Goal: Task Accomplishment & Management: Complete application form

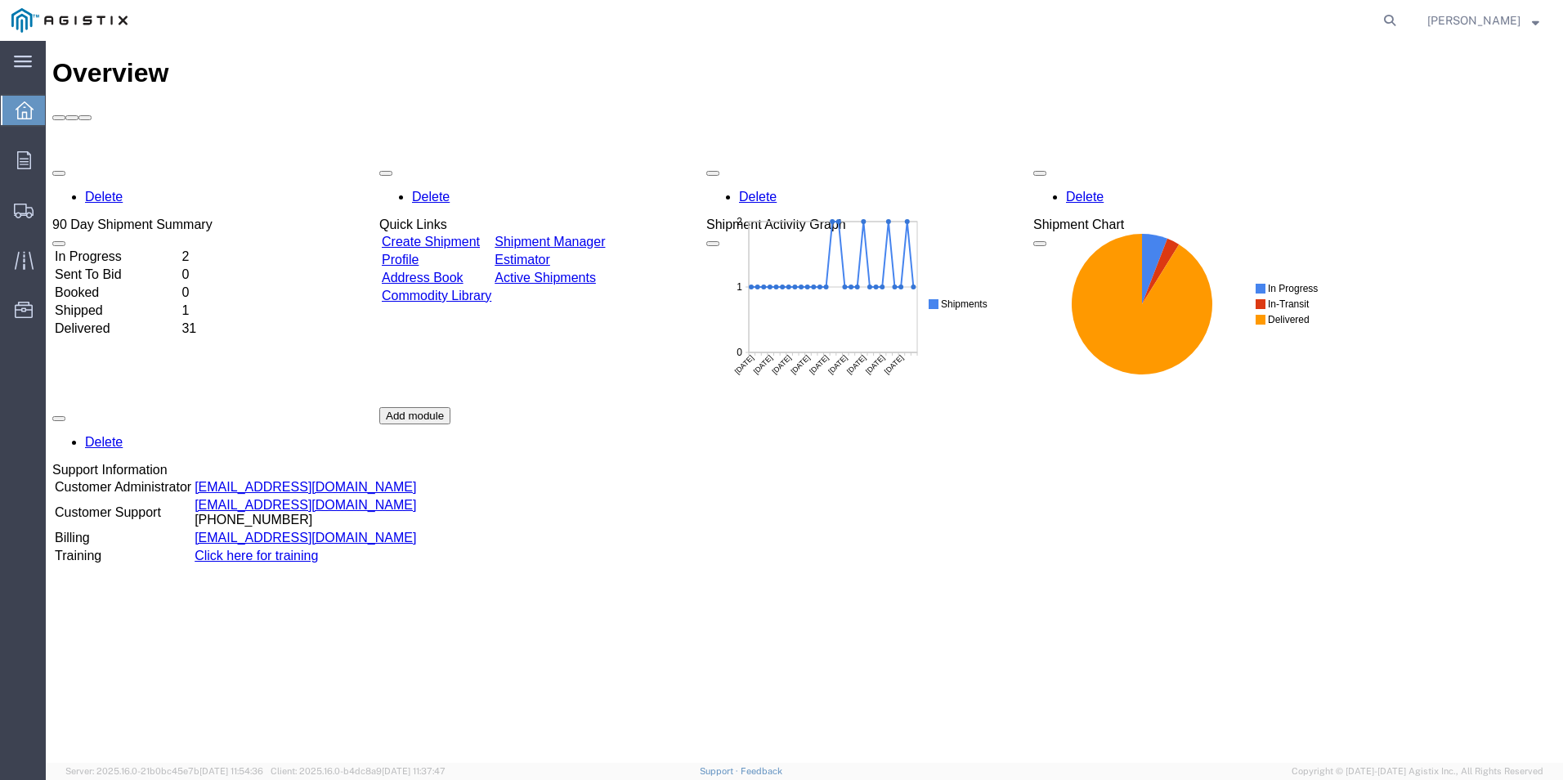
click at [451, 235] on link "Create Shipment" at bounding box center [431, 242] width 98 height 14
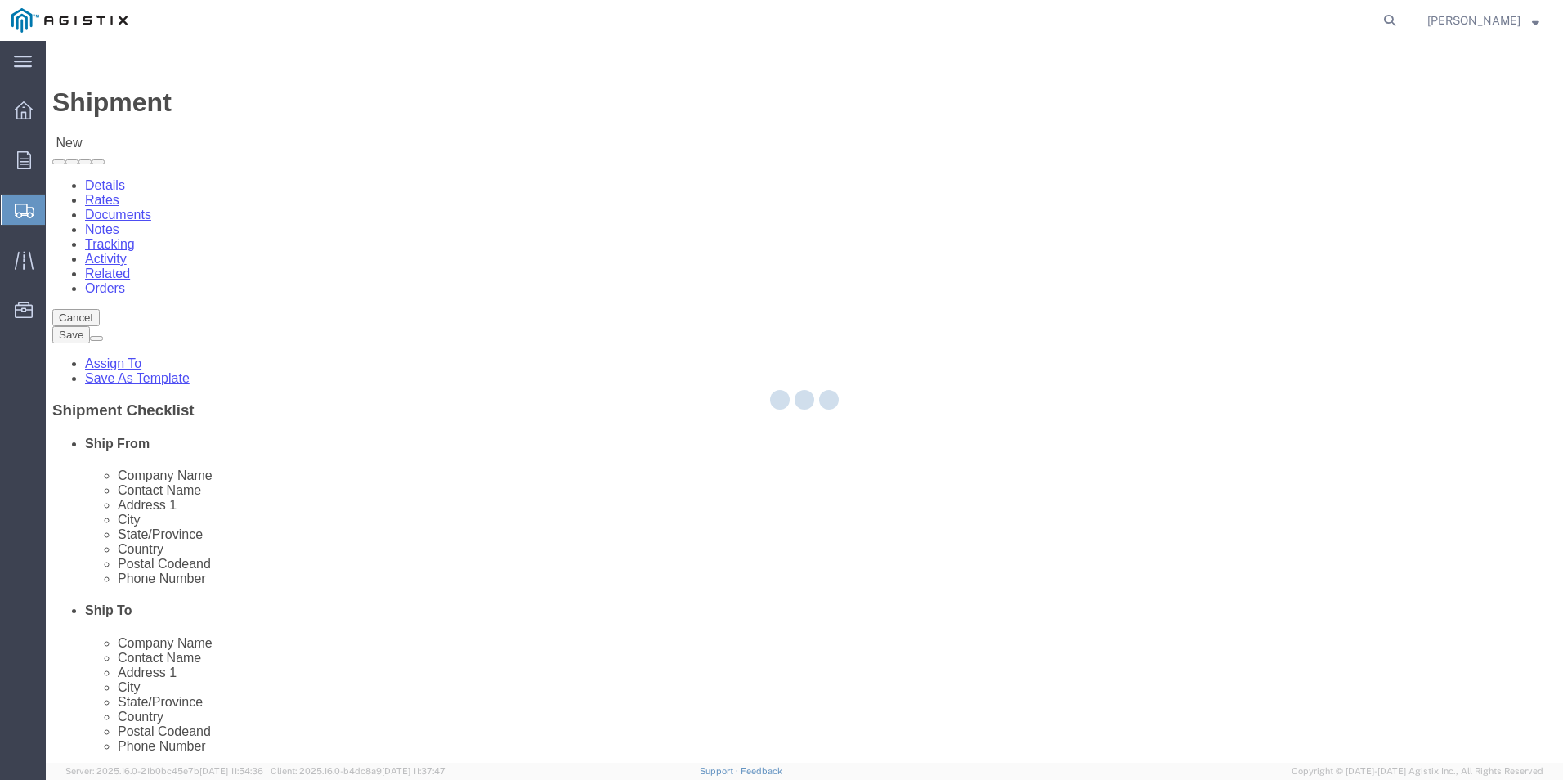
select select
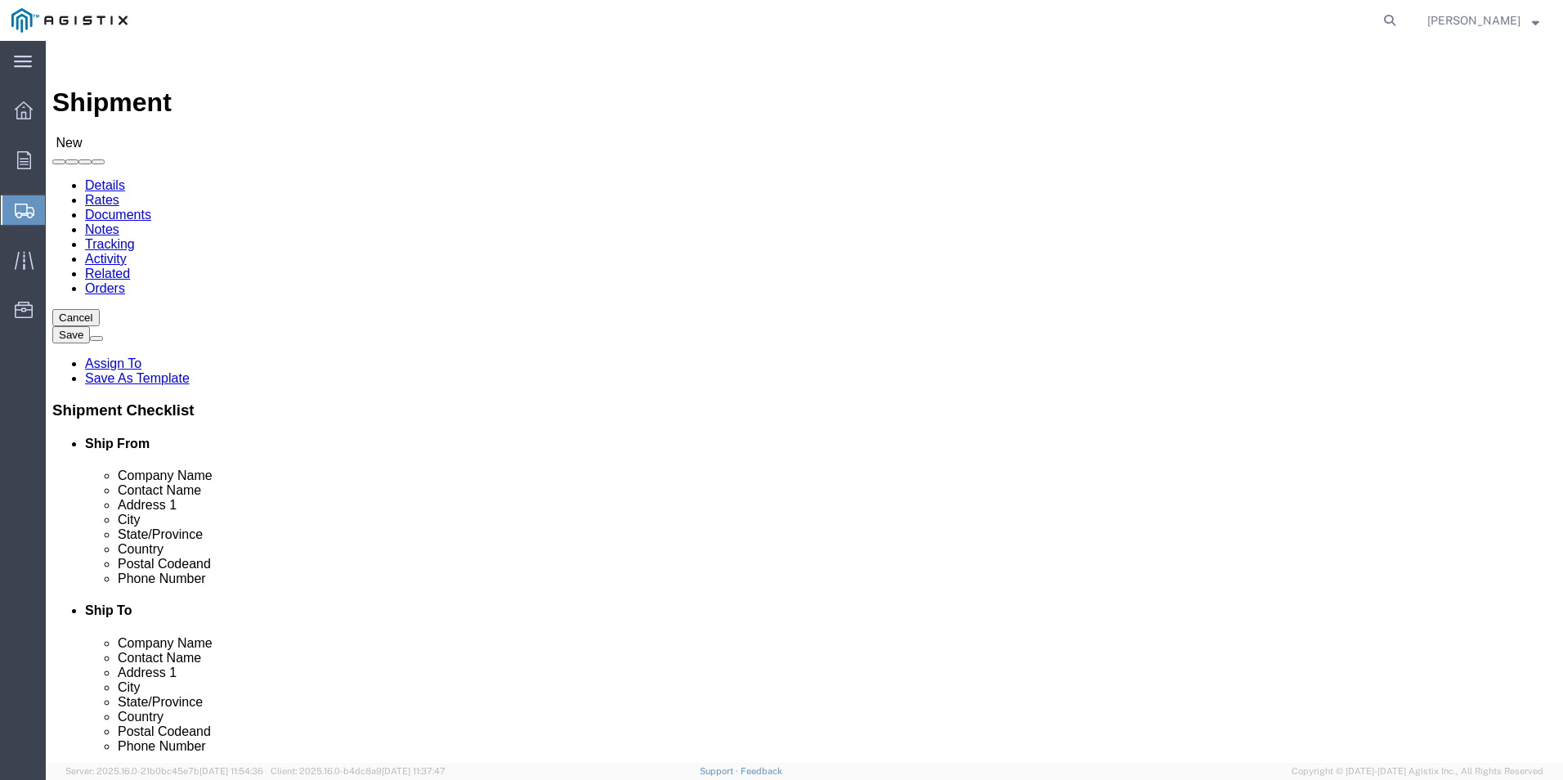
drag, startPoint x: 499, startPoint y: 237, endPoint x: 479, endPoint y: 253, distance: 25.7
click select "Select Do It American Mfg Co LLC PG&E"
select select "9596"
click select "Select Do It American Mfg Co LLC PG&E"
select select "PURCHORD"
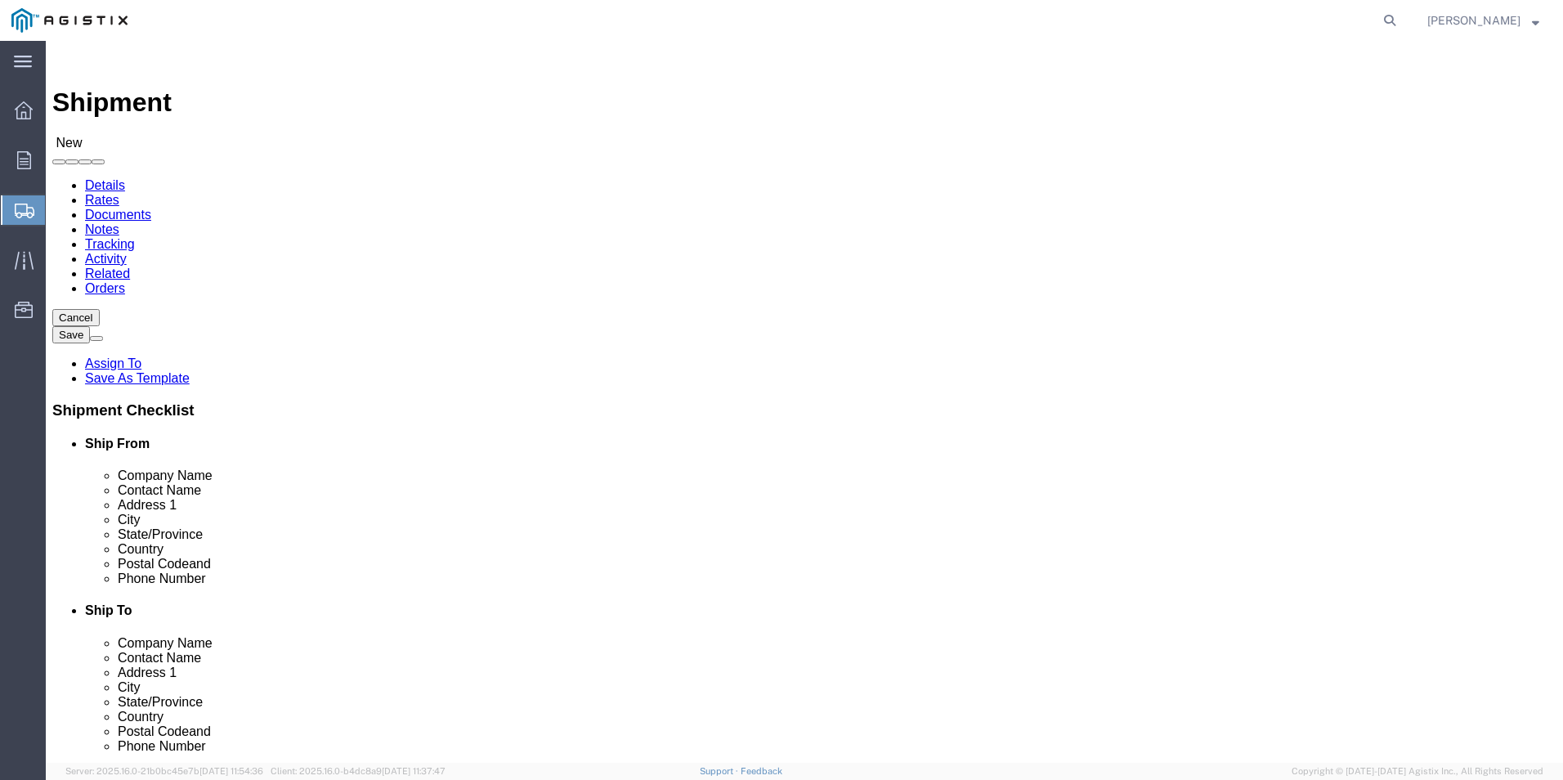
select select
select select "MYPROFILE"
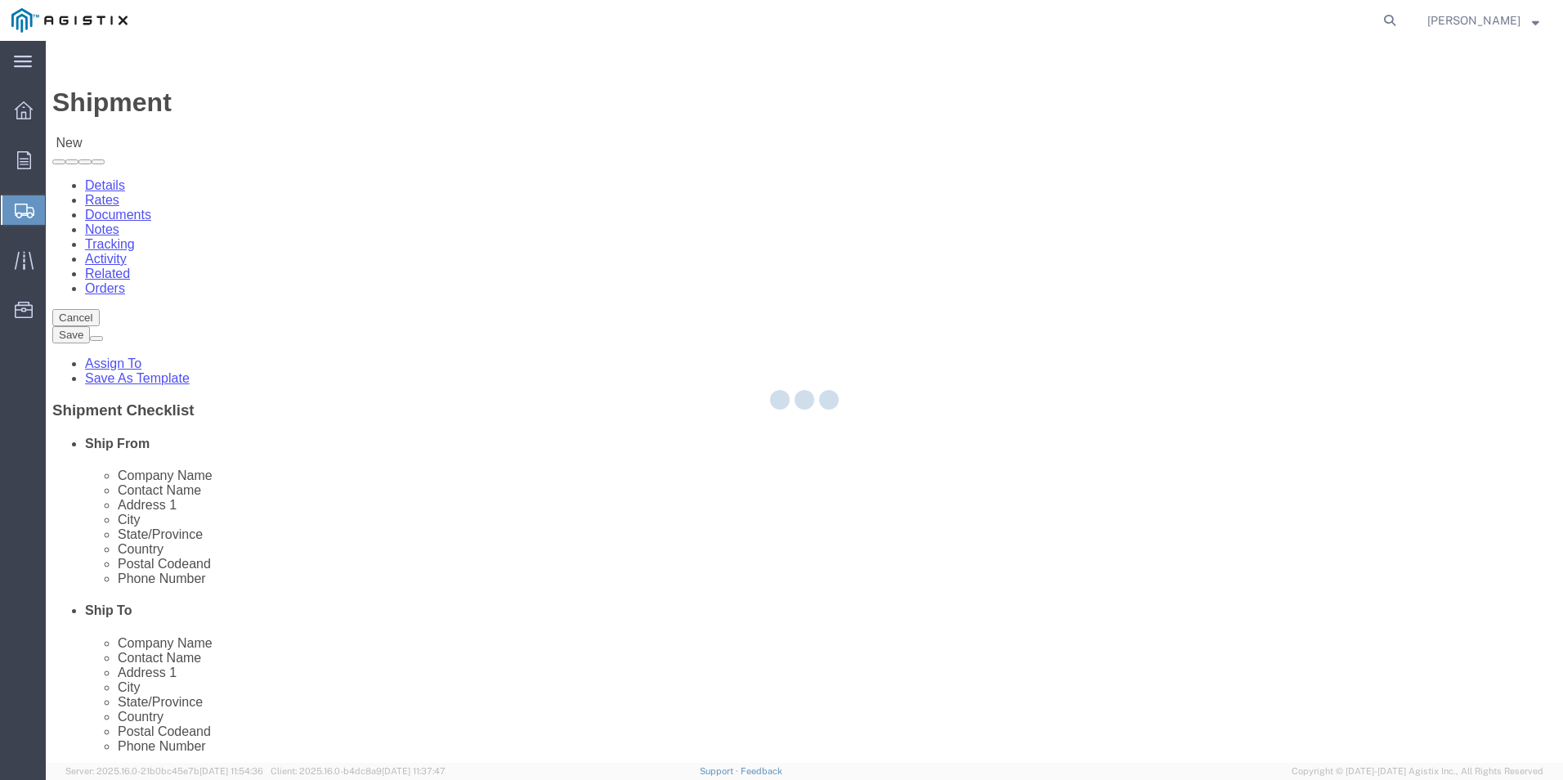
type input "Do It American Mfg Co LLC"
type input "[PERSON_NAME]"
type input "[STREET_ADDRESS]"
type input "Corona"
type input "92878"
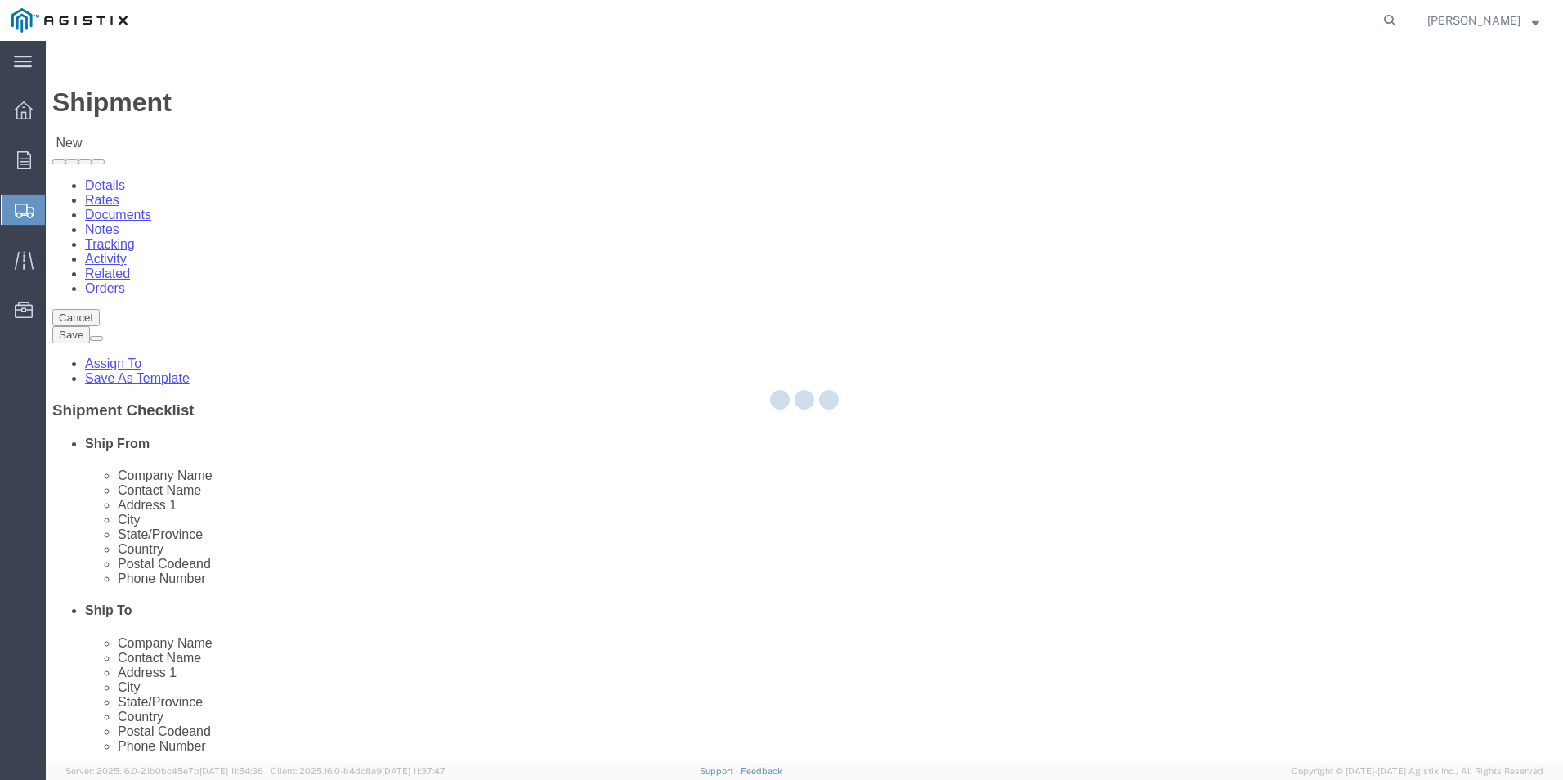
type input "9512549204"
type input "[EMAIL_ADDRESS][DOMAIN_NAME]"
checkbox input "true"
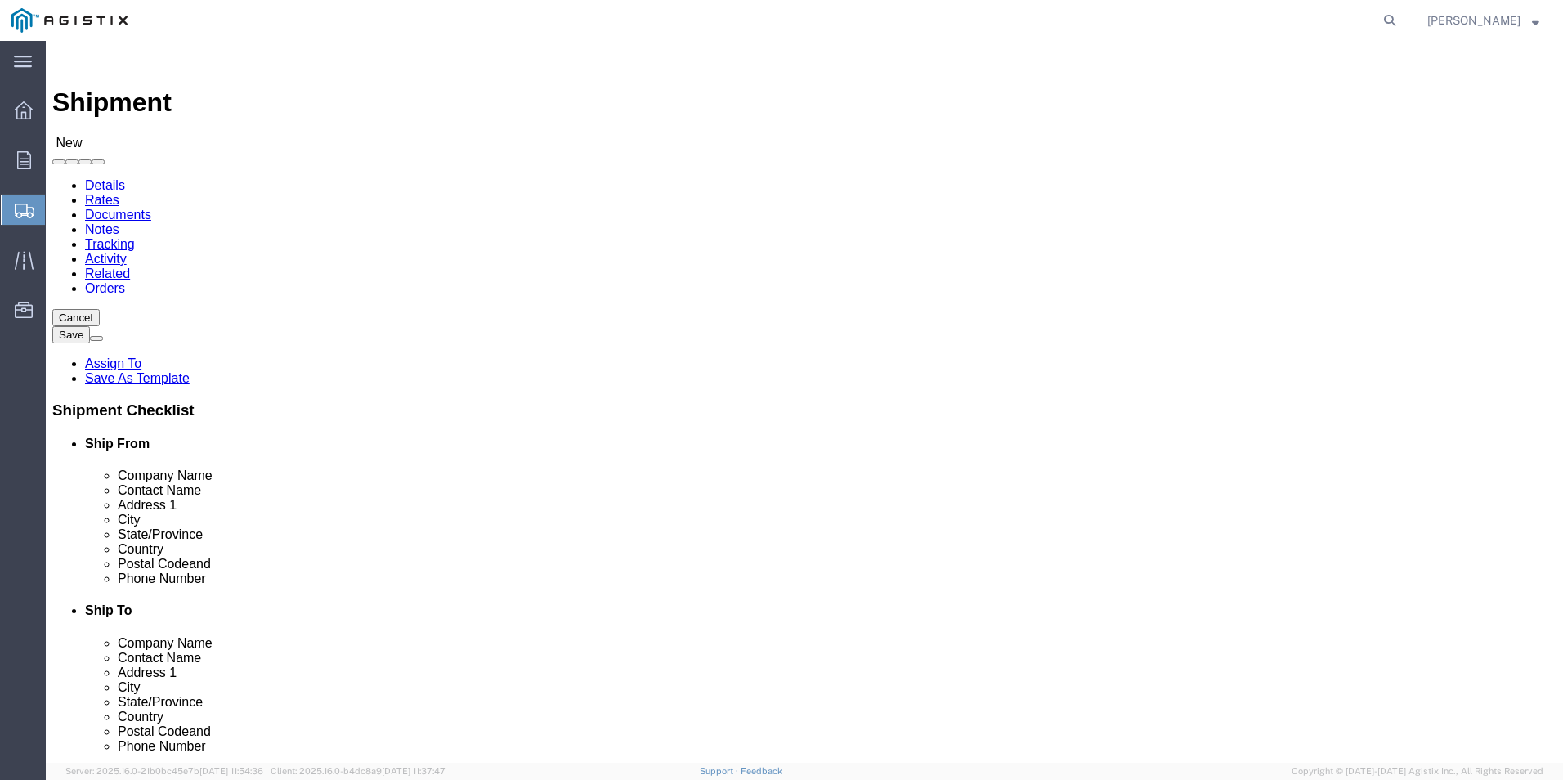
select select "CA"
click select "Select All Others [GEOGRAPHIC_DATA] [GEOGRAPHIC_DATA] [GEOGRAPHIC_DATA] [GEOGRA…"
select select "19996"
click select "Select All Others [GEOGRAPHIC_DATA] [GEOGRAPHIC_DATA] [GEOGRAPHIC_DATA] [GEOGRA…"
type input "wh"
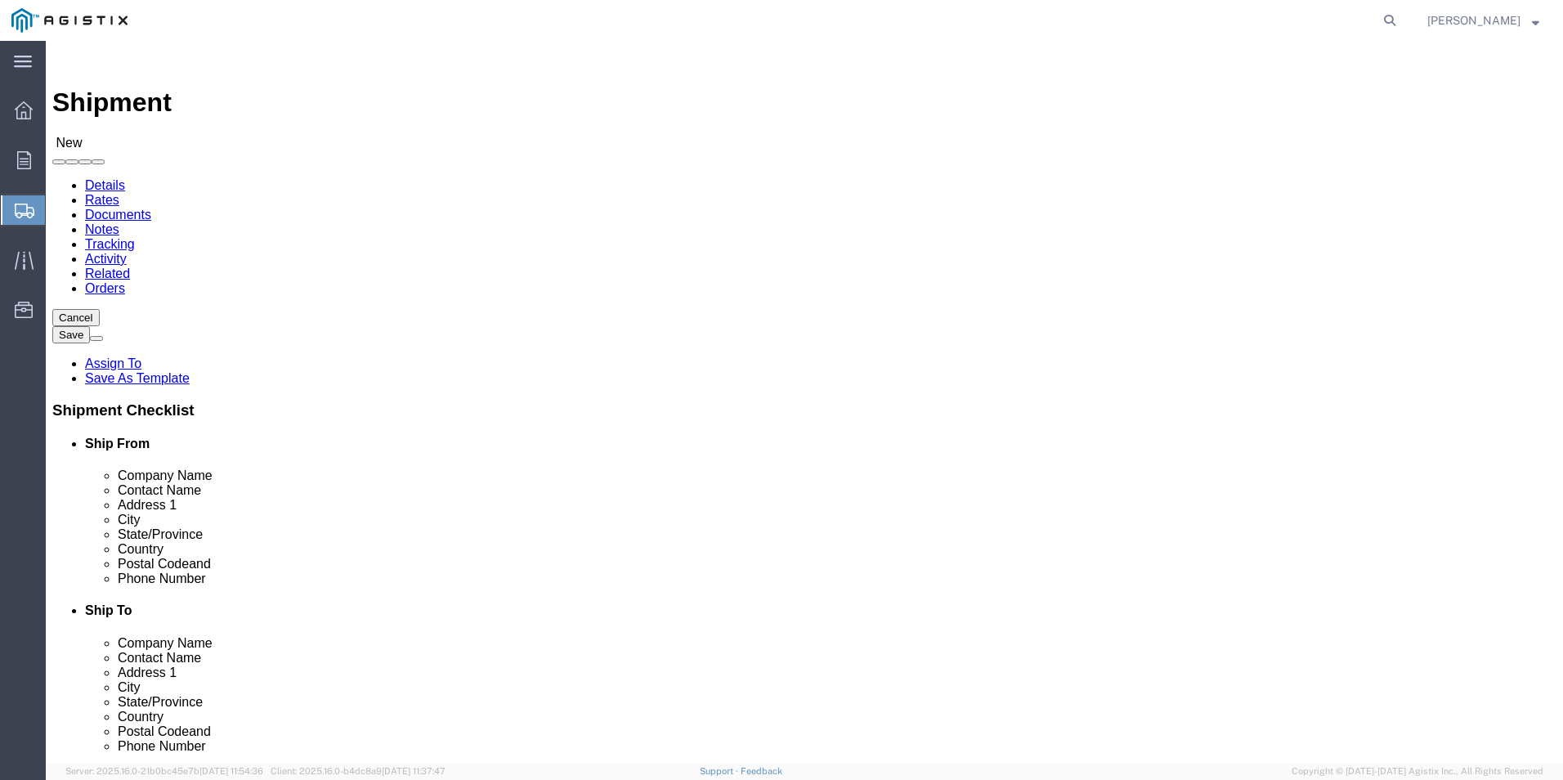
select select "19996"
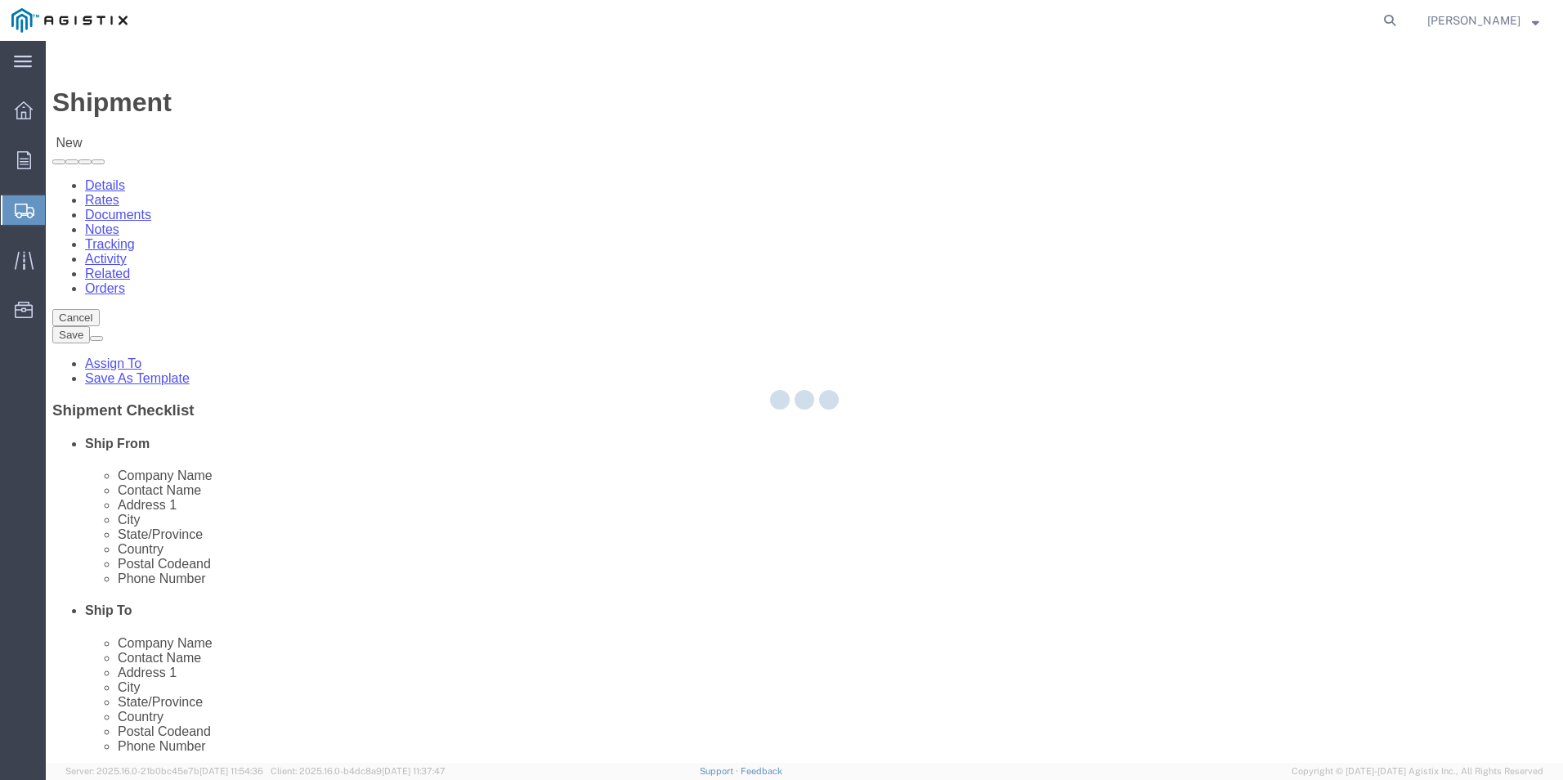
type input "PG&E"
type input "[STREET_ADDRESS]"
type input "Wheatland"
type input "95692"
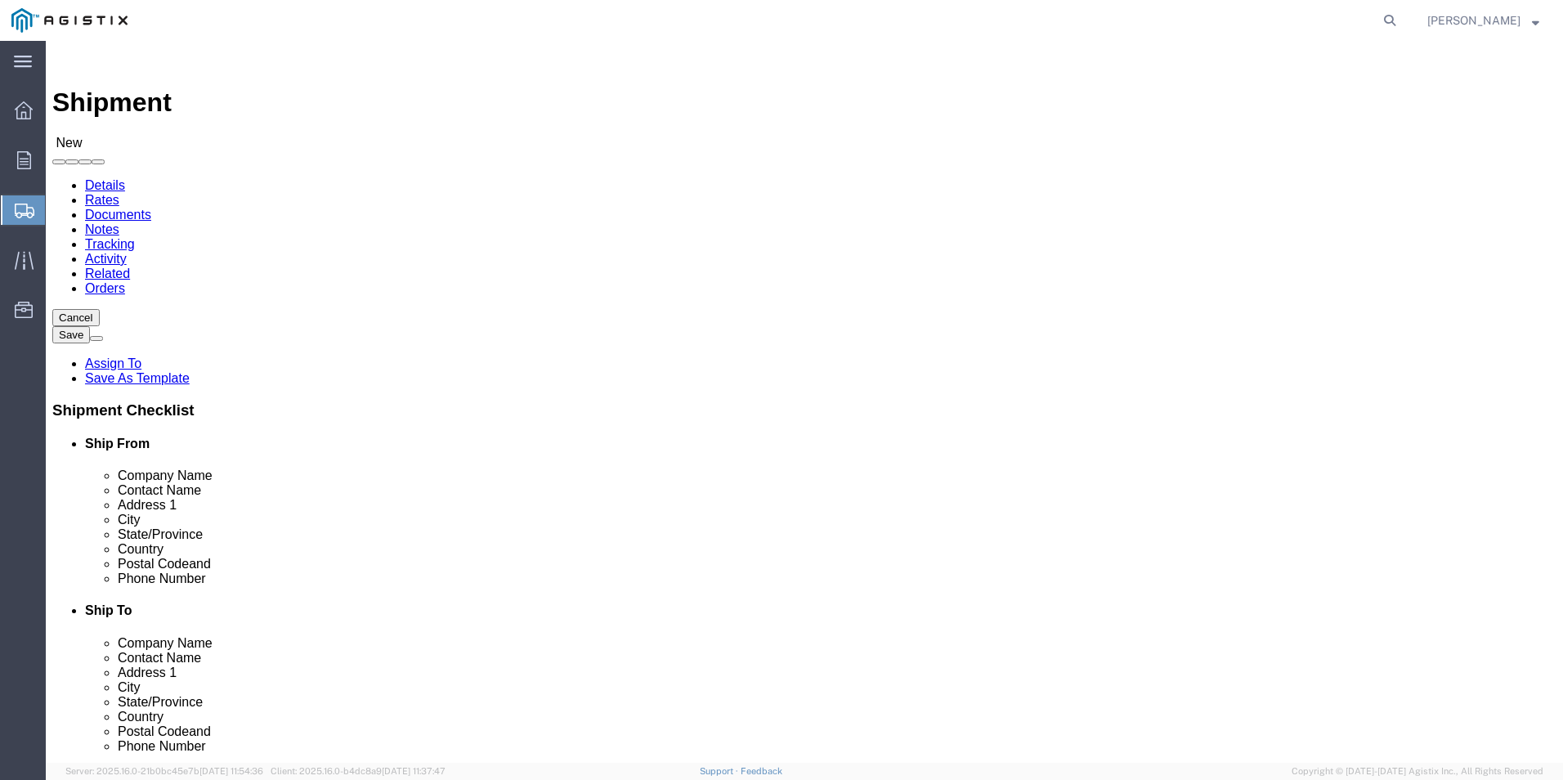
select select "CA"
click input "text"
type input "[PERSON_NAME]"
click input "text"
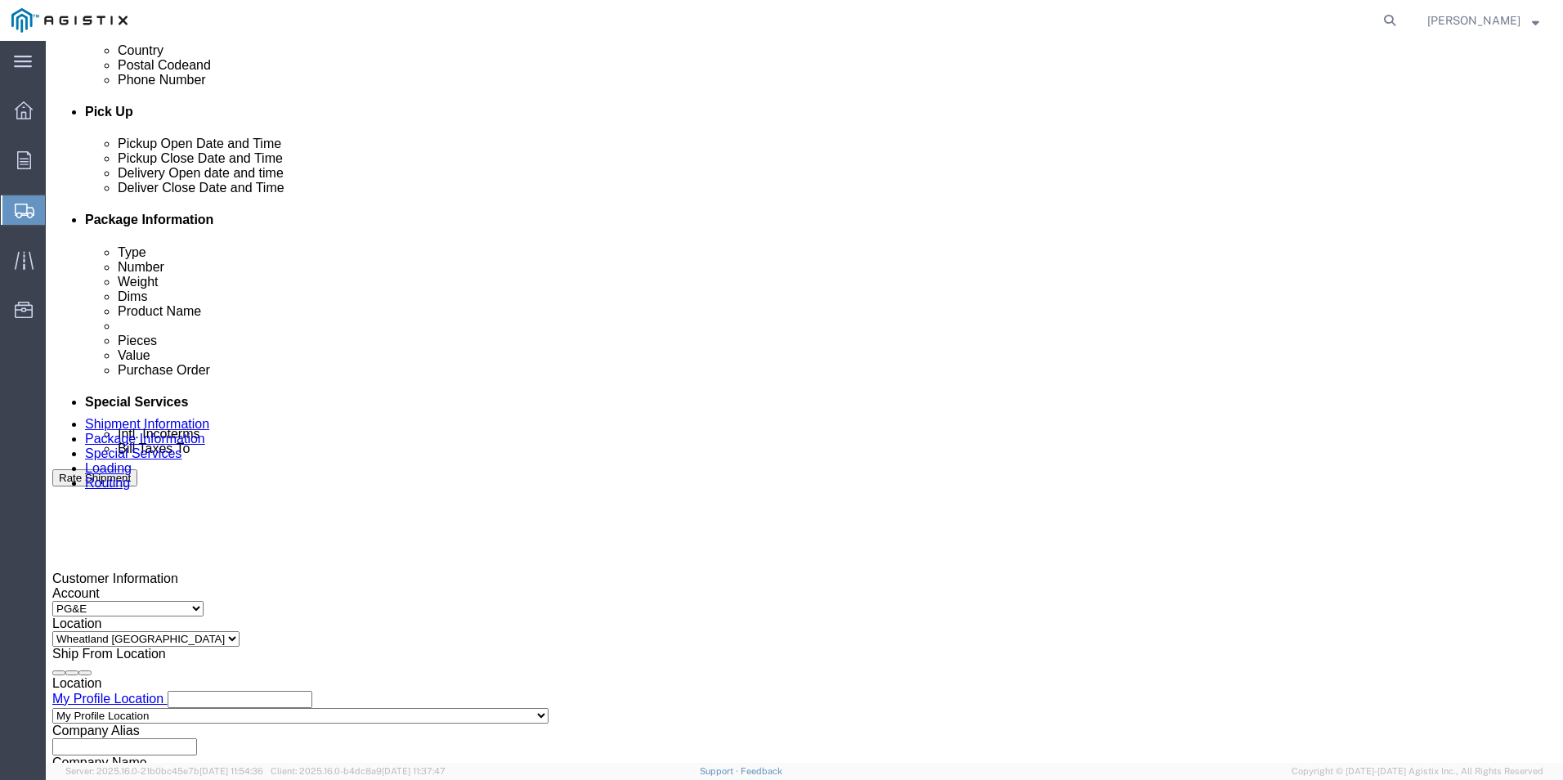
scroll to position [817, 0]
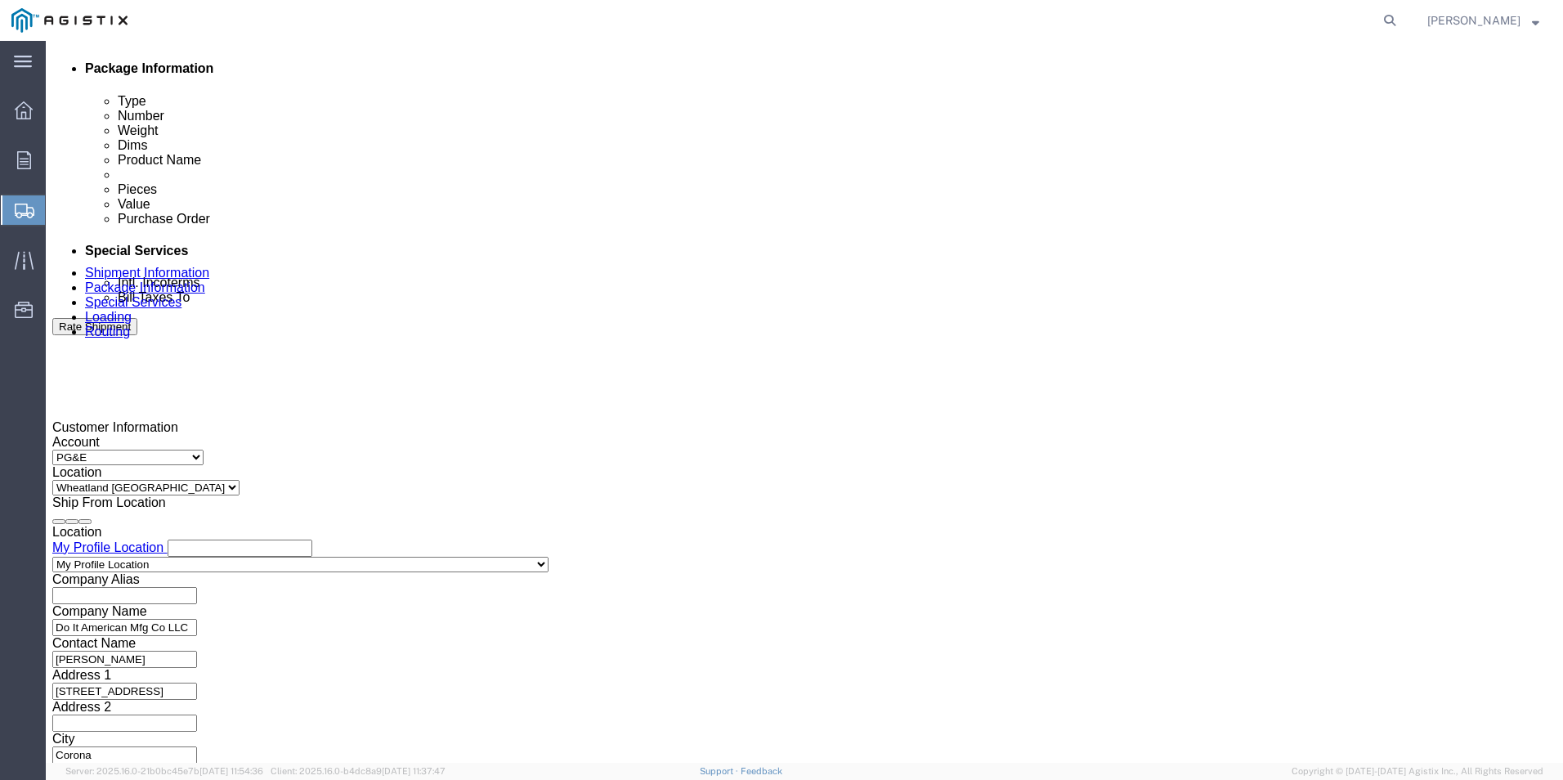
type input "7077478420"
click div "[DATE] 12:00 PM"
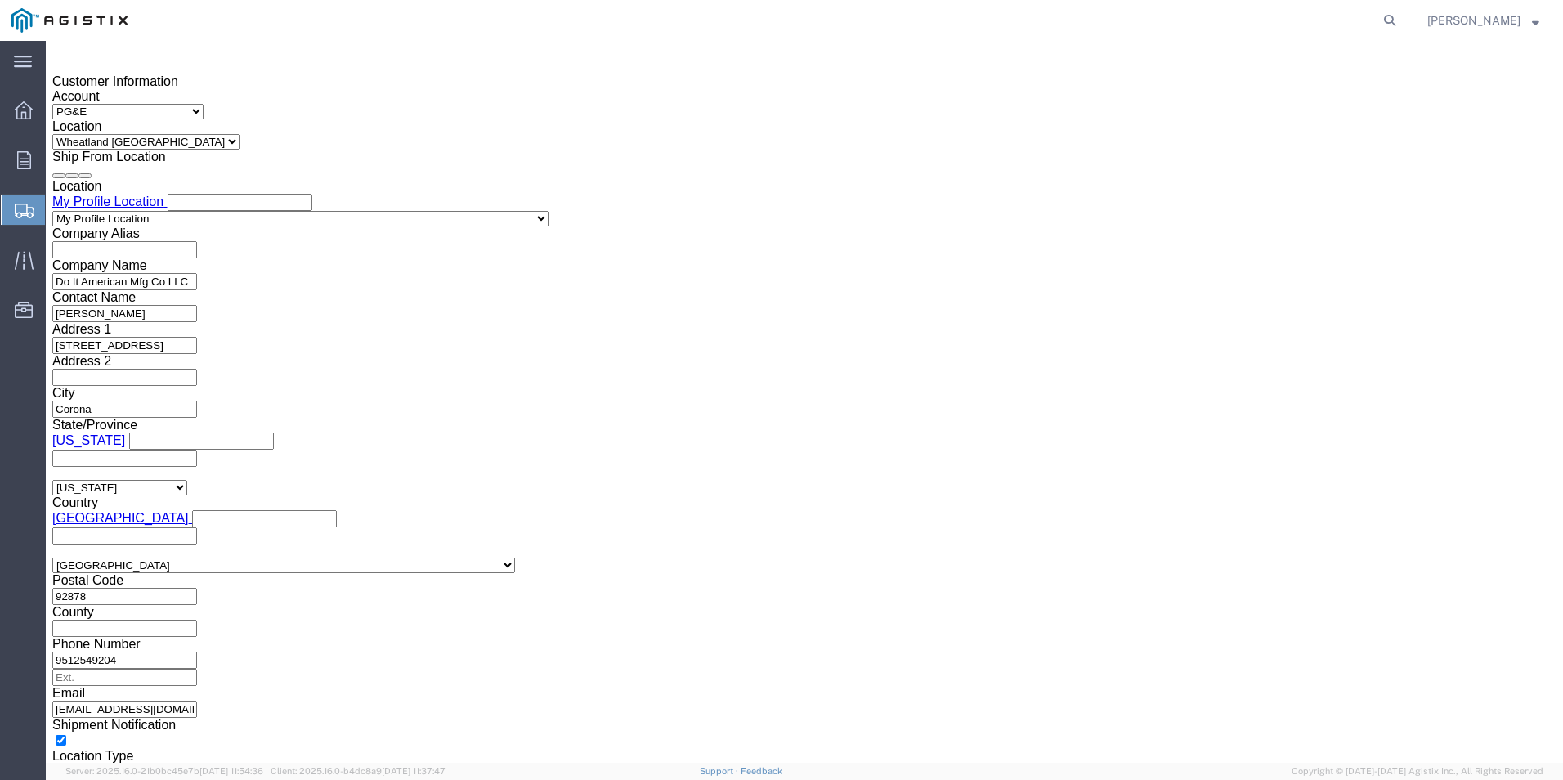
type input "3:30 PM"
click button "Apply"
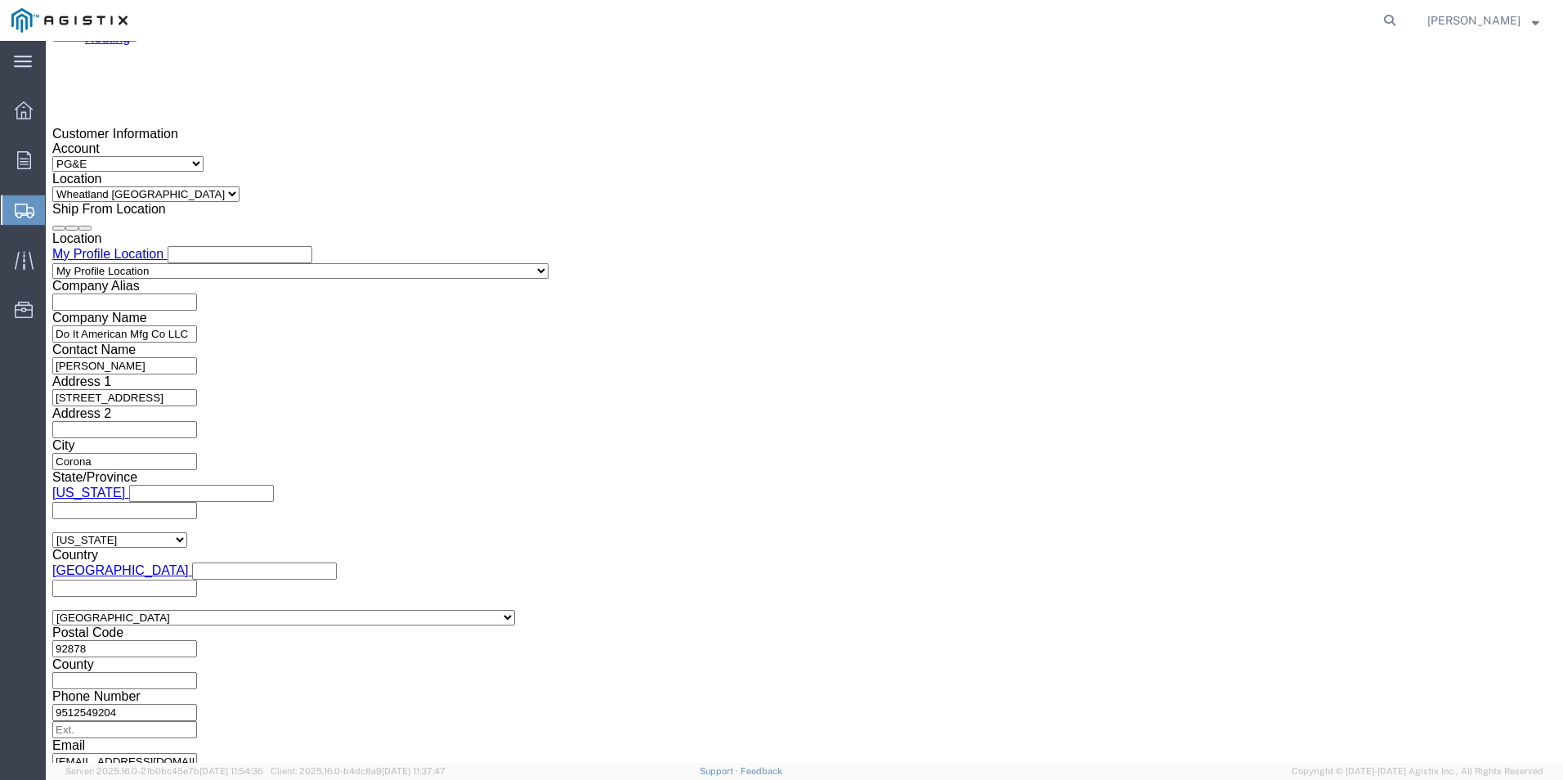
scroll to position [1082, 0]
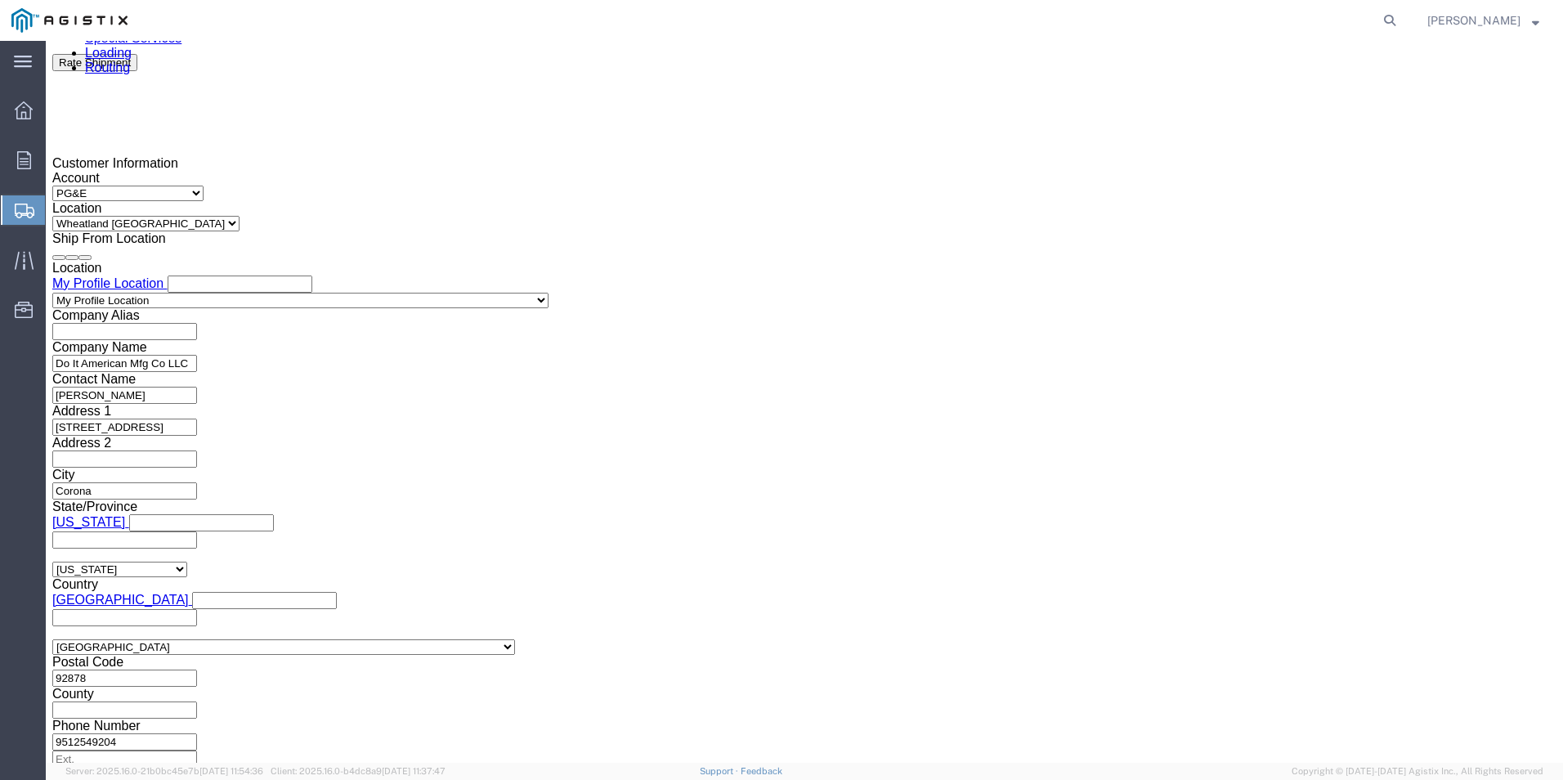
click div
click input "4:30 PM"
type input "8:00 AM"
click button "Apply"
click div
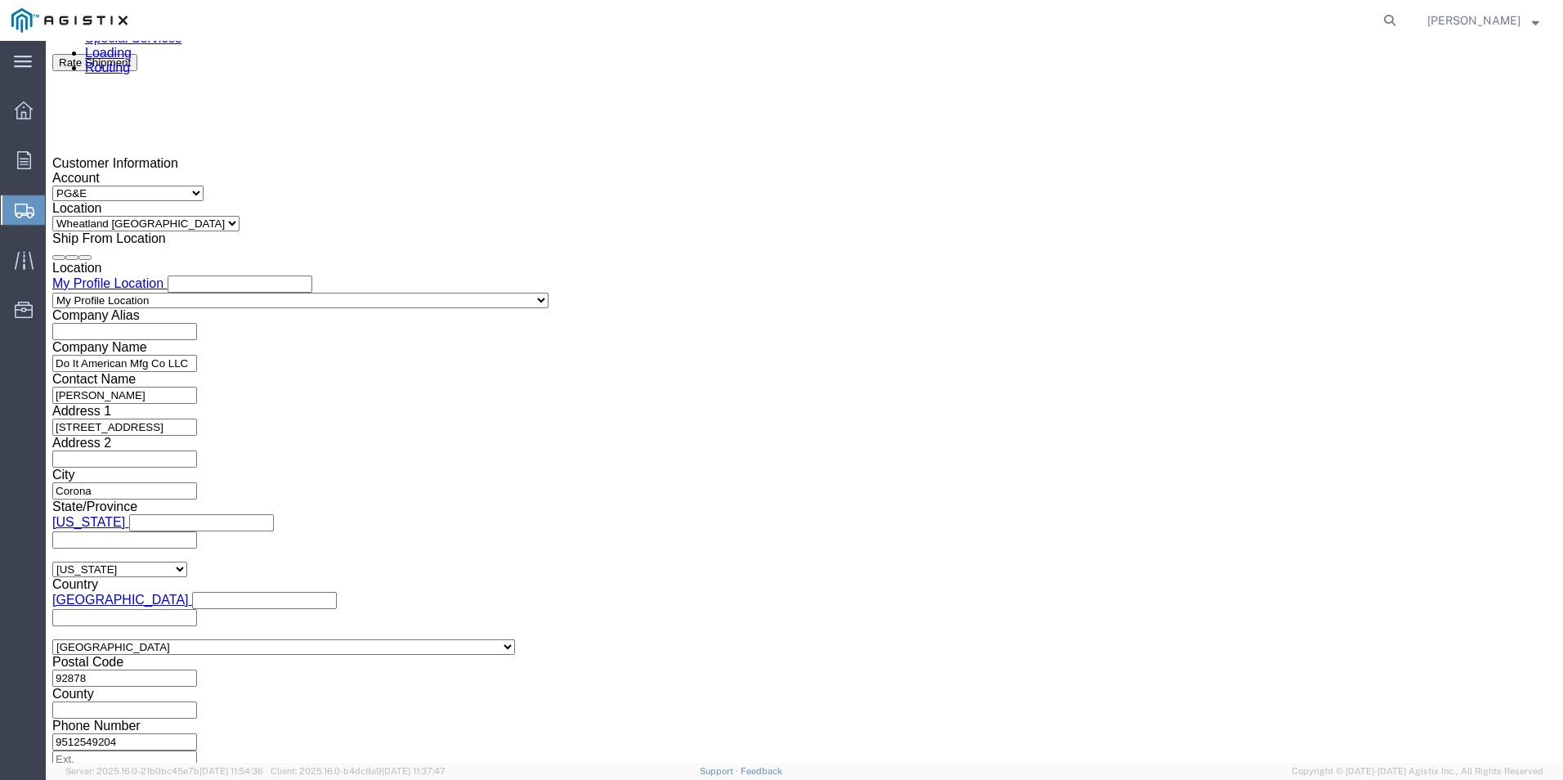
type input "1:30 PM"
click button "Apply"
click input "text"
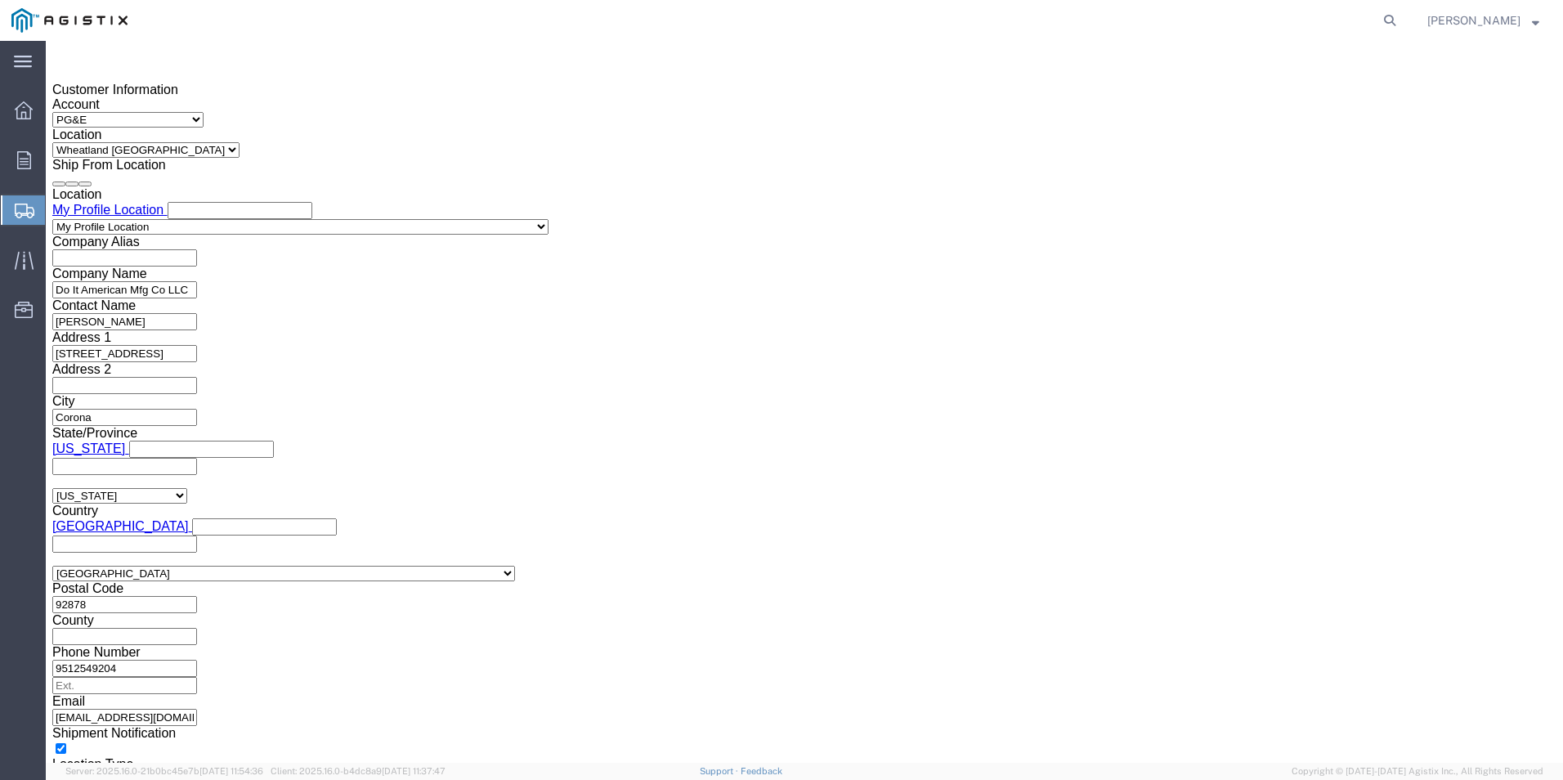
scroll to position [1163, 0]
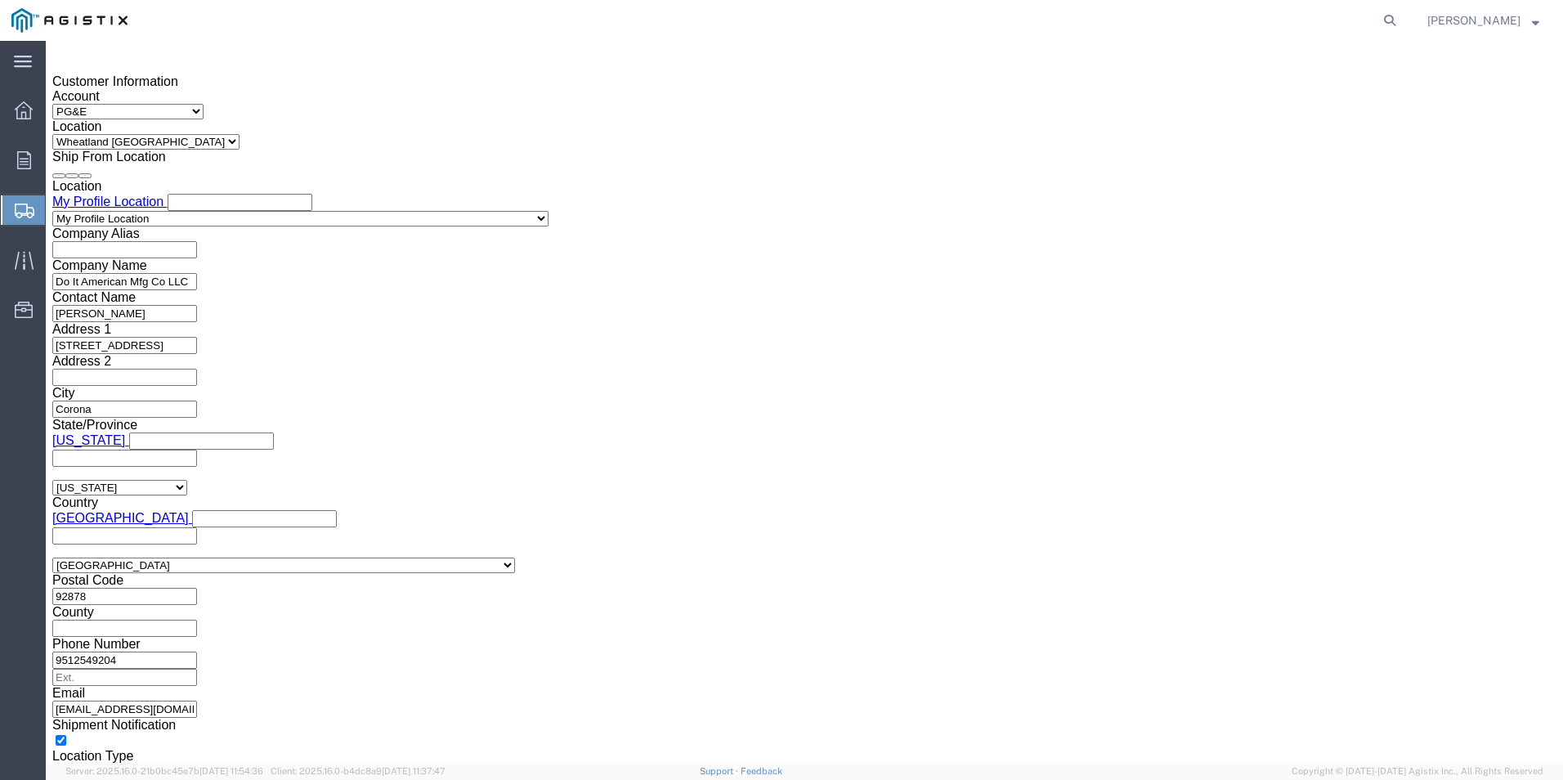
type input "3501411522"
click button "Continue"
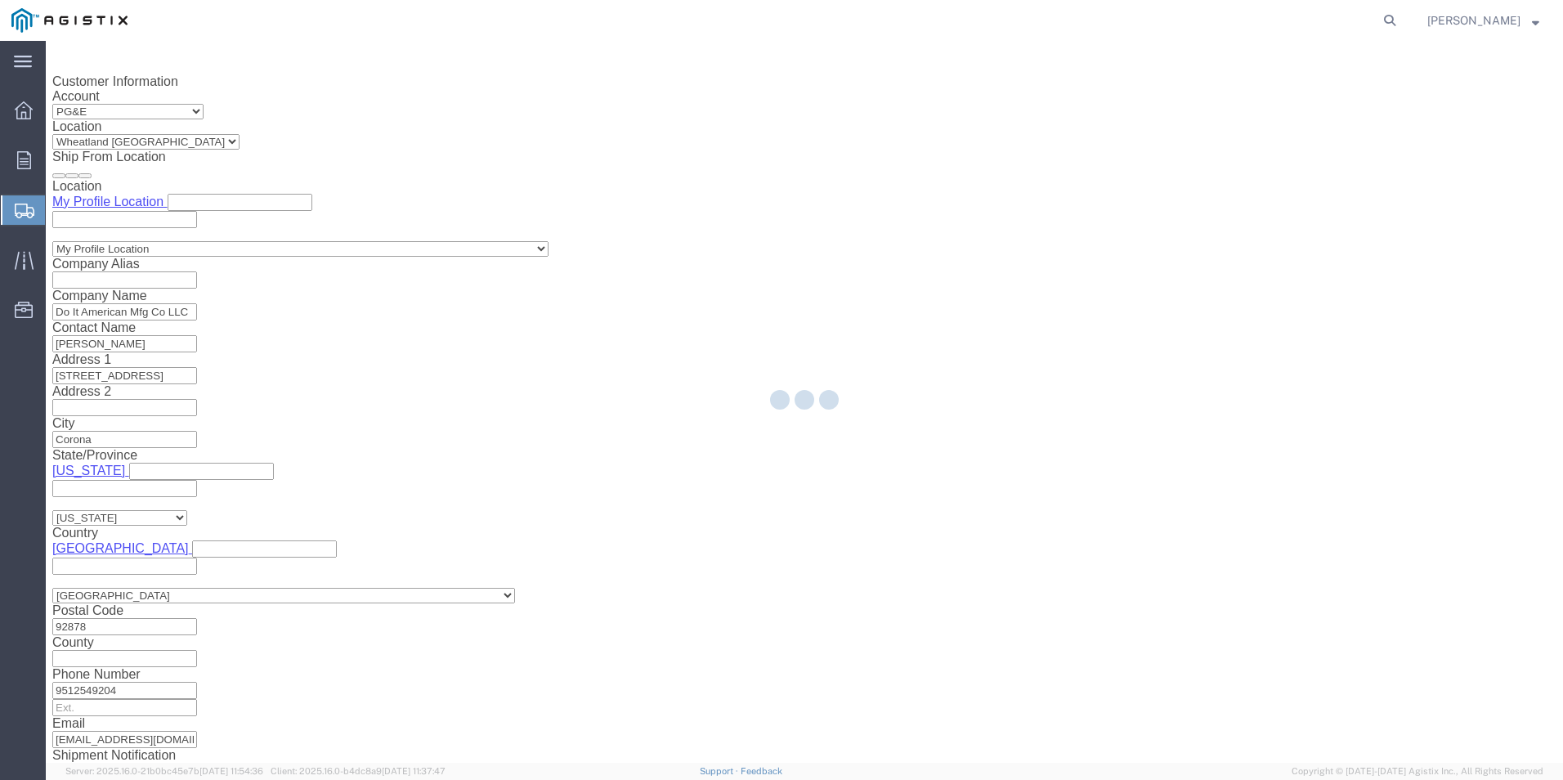
select select "22525"
select select "19996"
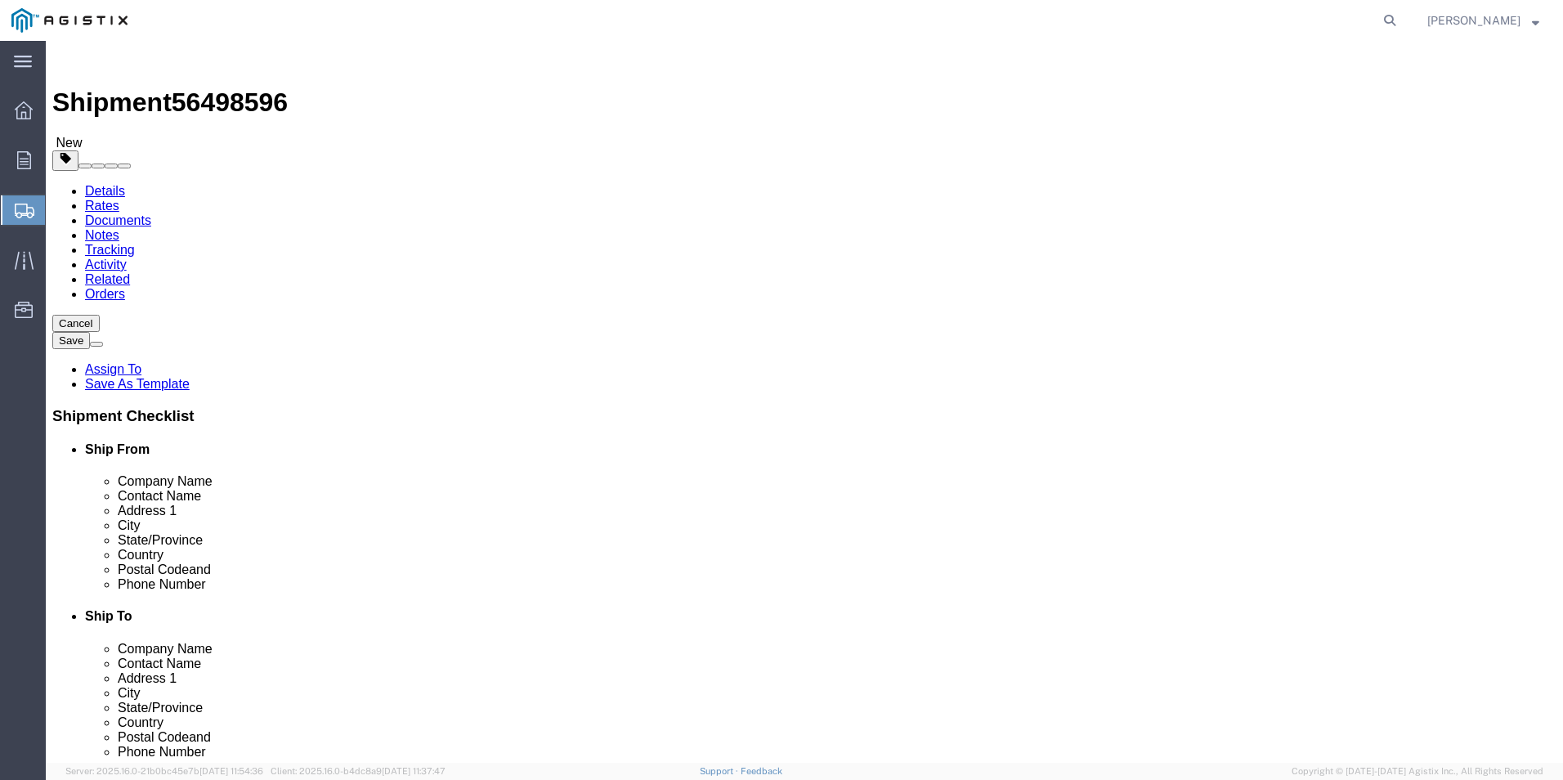
click div "Package Type Select Bulk Bundle(s) Cardboard Box(es) Carton(s) Crate(s) Drum(s)…"
click select "Select Bulk Bundle(s) Cardboard Box(es) Carton(s) Crate(s) Drum(s) (Fiberboard)…"
select select "PONS"
click select "Select Bulk Bundle(s) Cardboard Box(es) Carton(s) Crate(s) Drum(s) (Fiberboard)…"
click input "text"
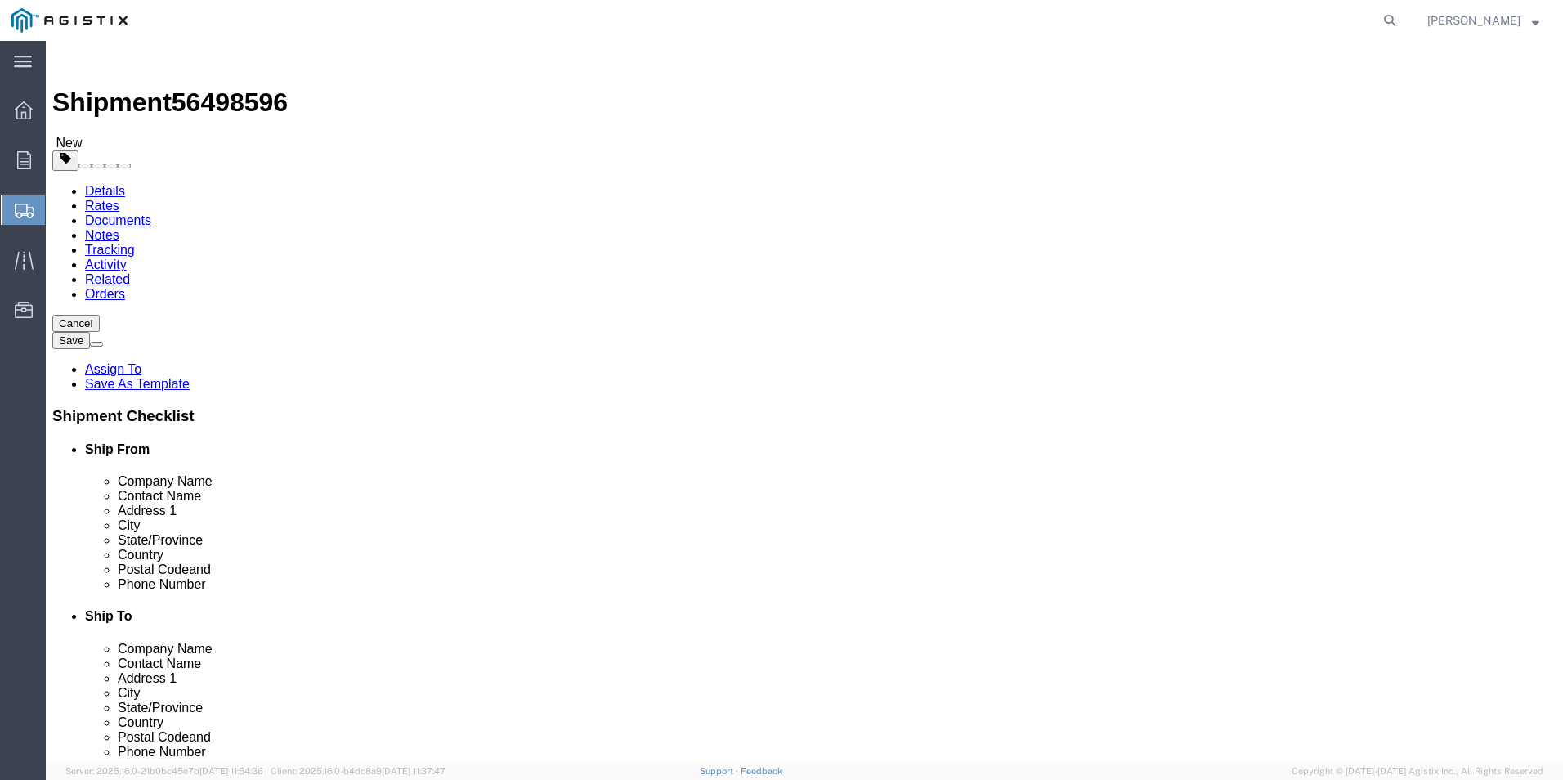
type input "29"
type input "76"
type input "14"
click input "0.00"
drag, startPoint x: 274, startPoint y: 409, endPoint x: 201, endPoint y: 418, distance: 73.3
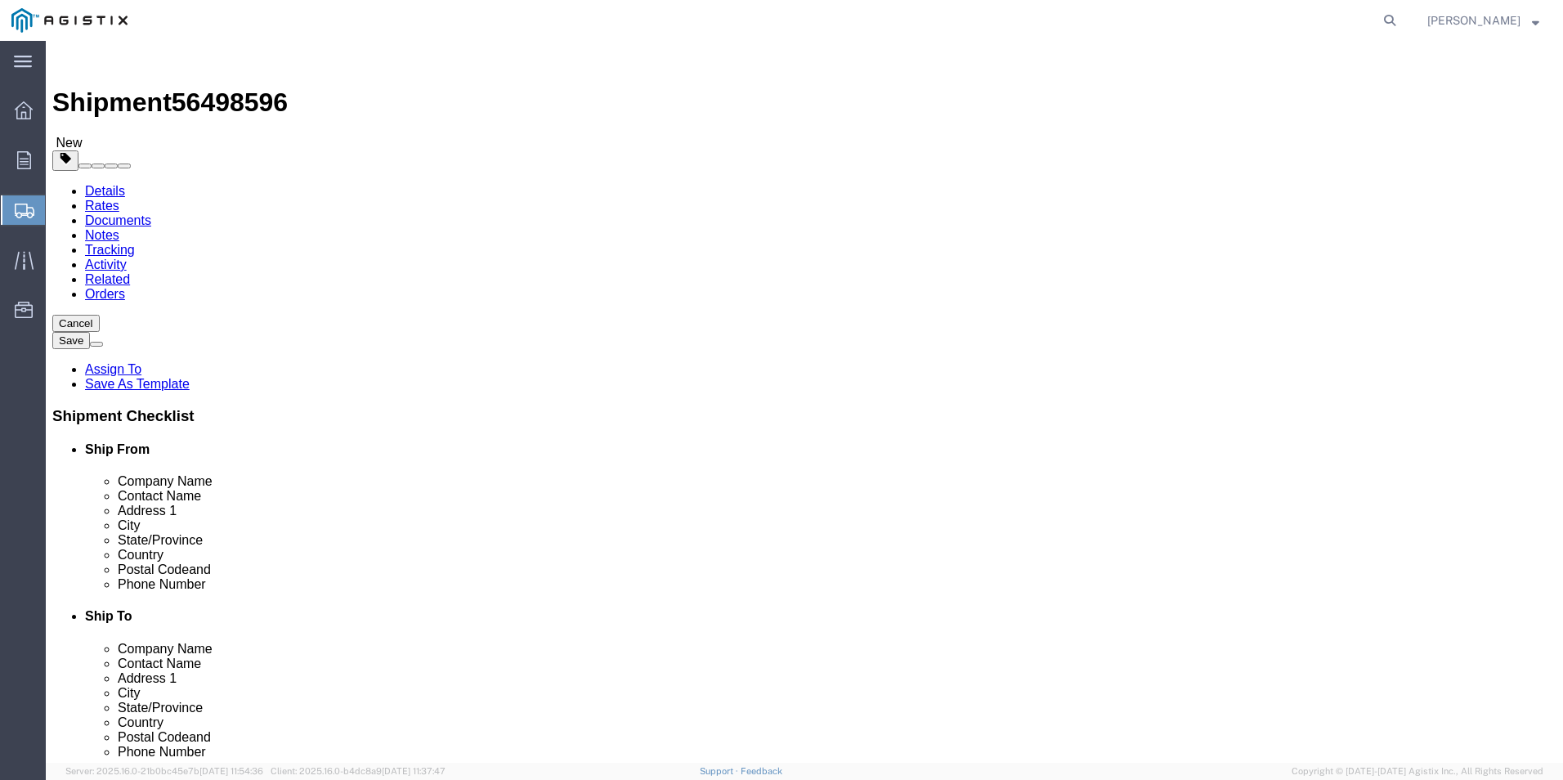
click div "Weight 0.00 Select kgs lbs Ship. t°"
type input "290"
click link "Add Content"
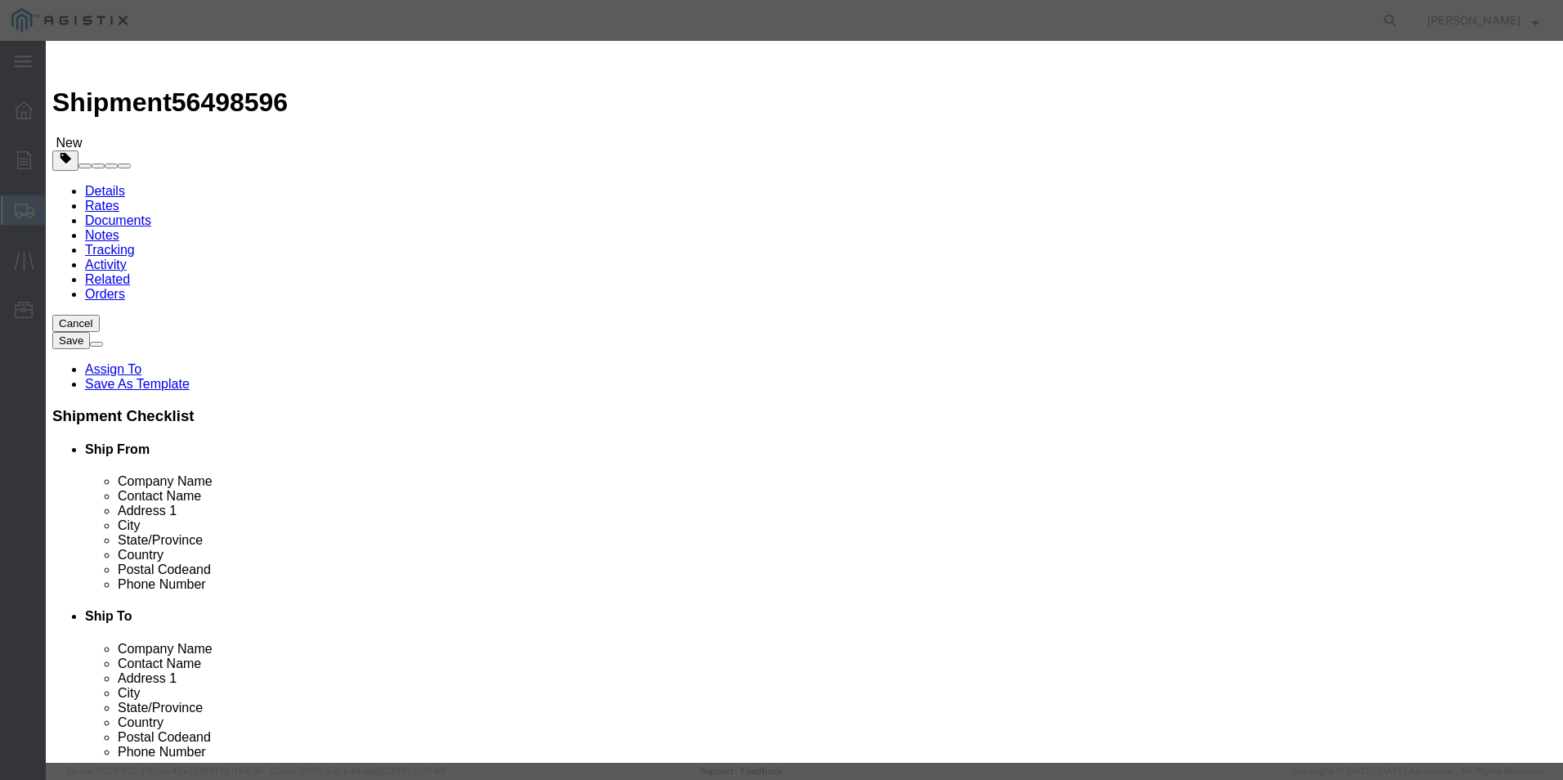
click input "text"
type input "PG&E M041048"
click input "0"
type input "10"
click input "text"
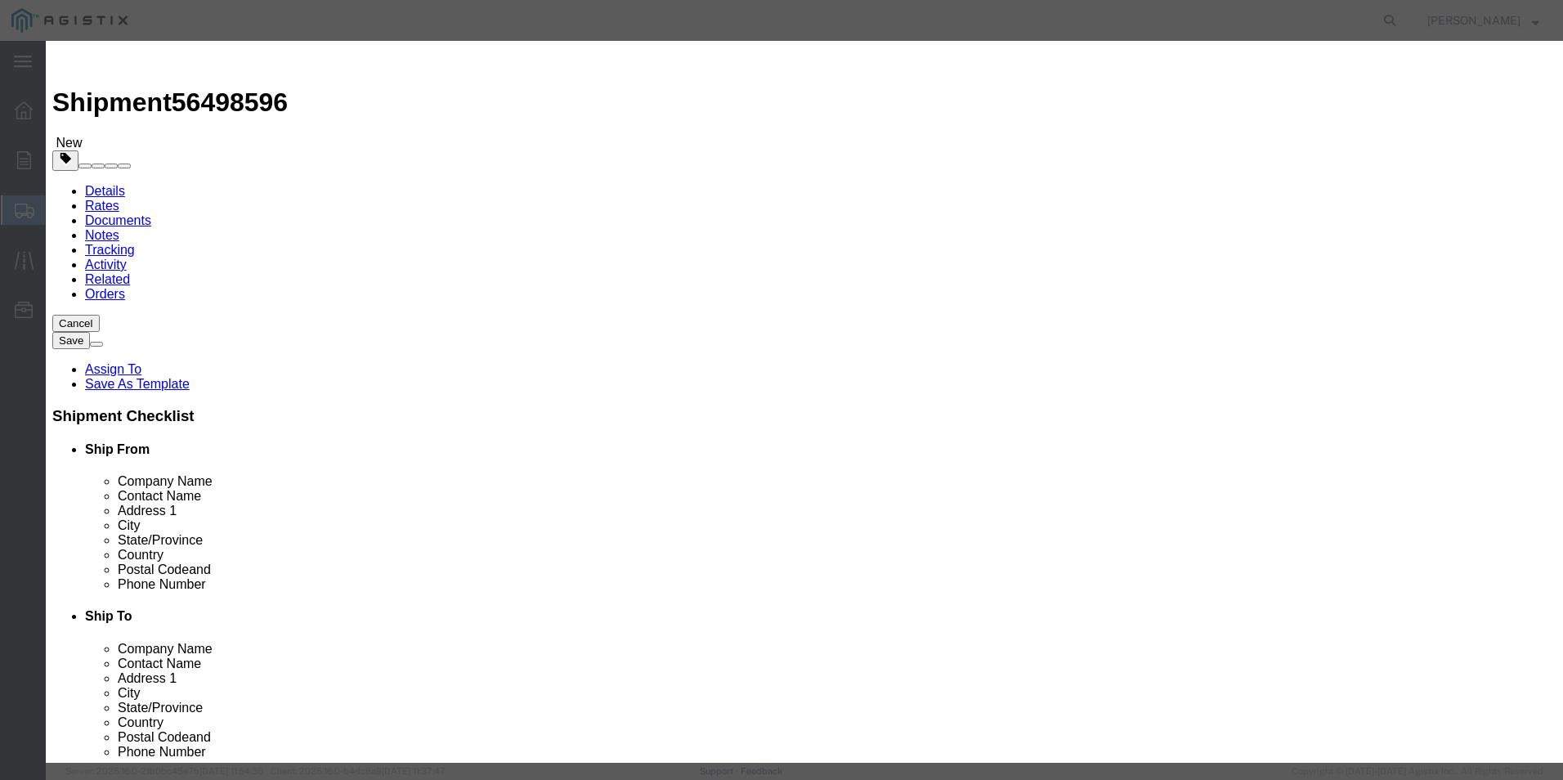
type input "1570"
drag, startPoint x: 501, startPoint y: 219, endPoint x: 526, endPoint y: 106, distance: 115.4
click select "Select 50 55 60 65 70 85 92.5 100 125 175 250 300 400"
select select "70"
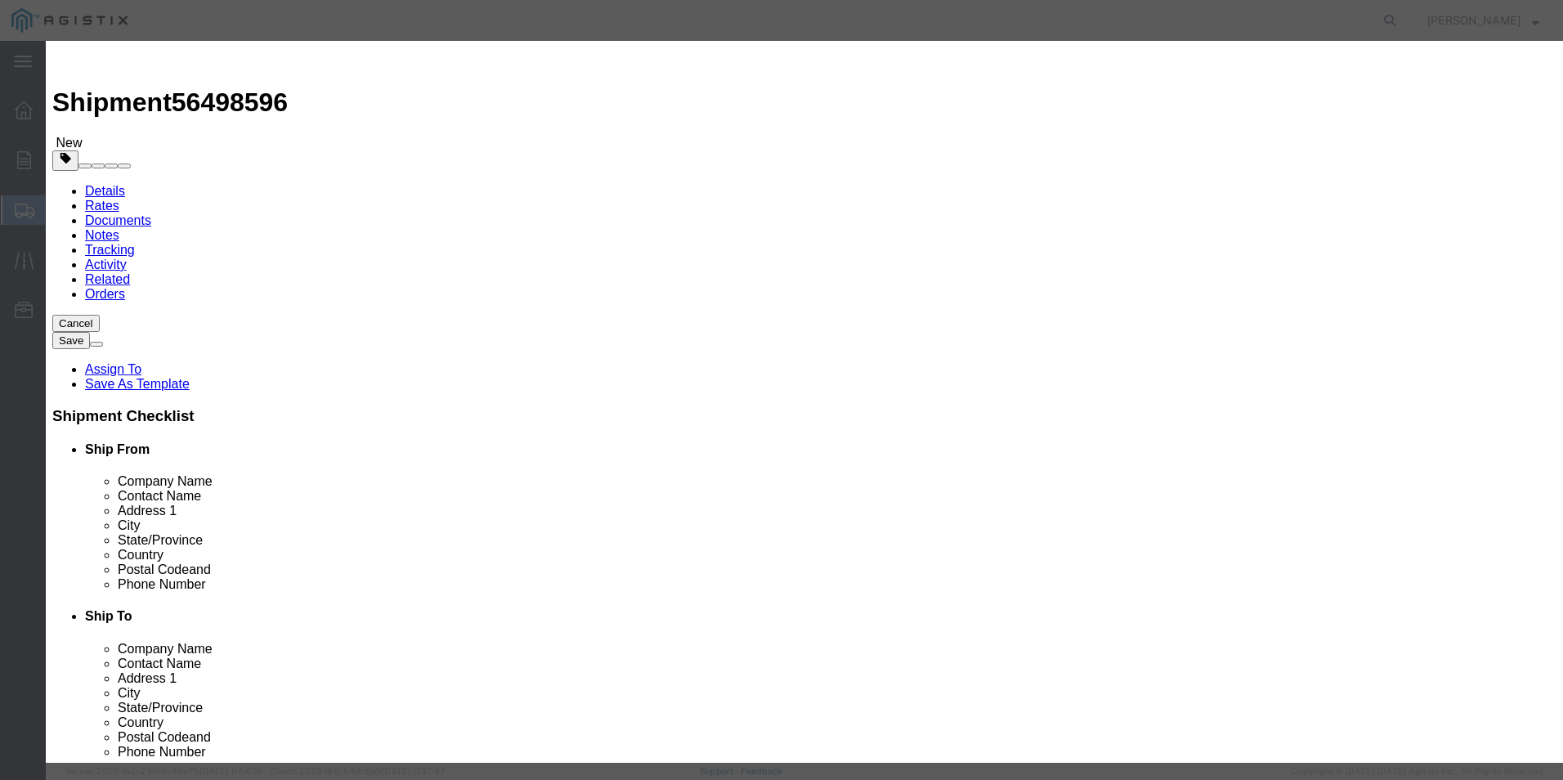
click select "Select 50 55 60 65 70 85 92.5 100 125 175 250 300 400"
click button "Save & Close"
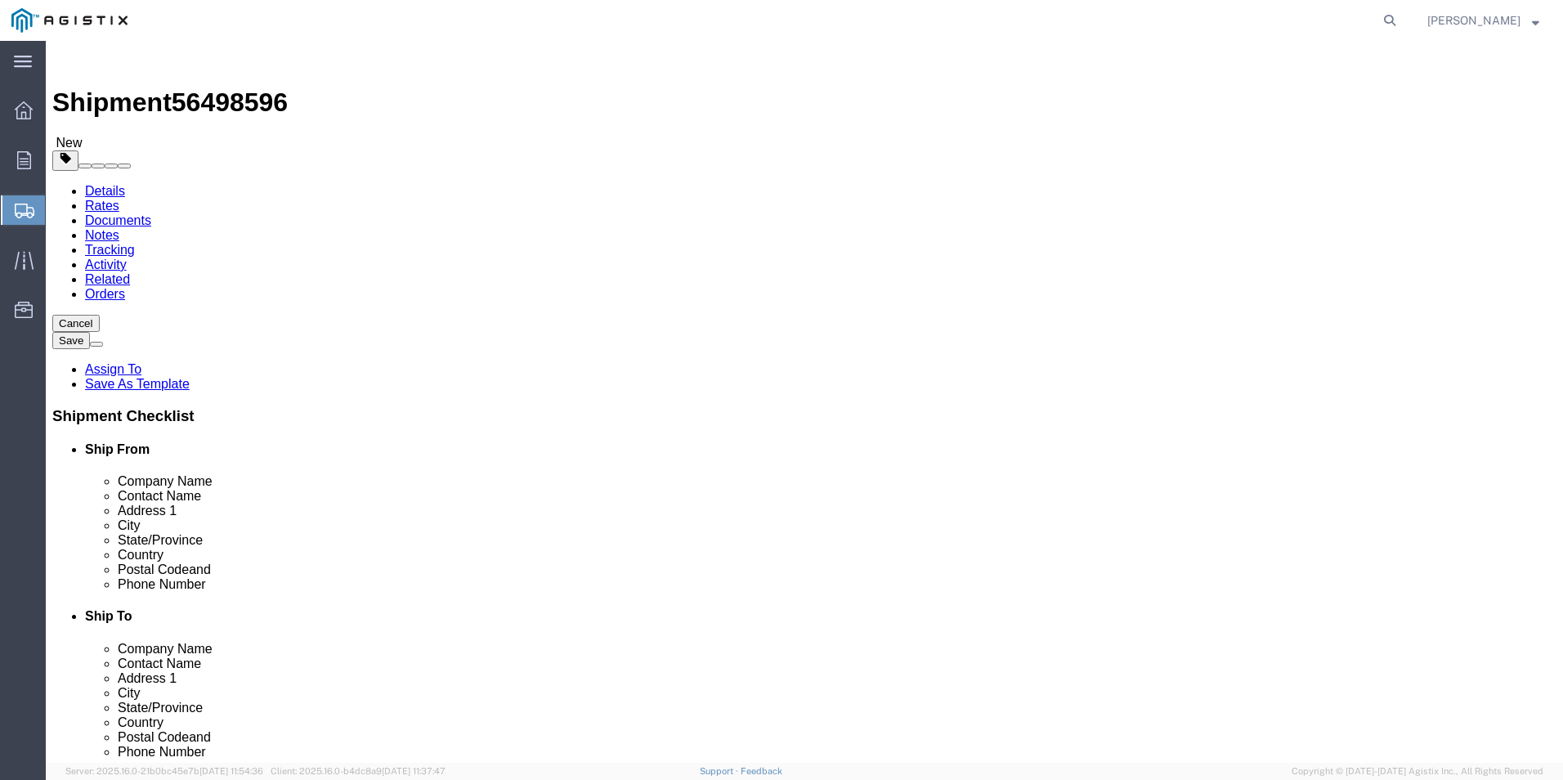
click button "Save"
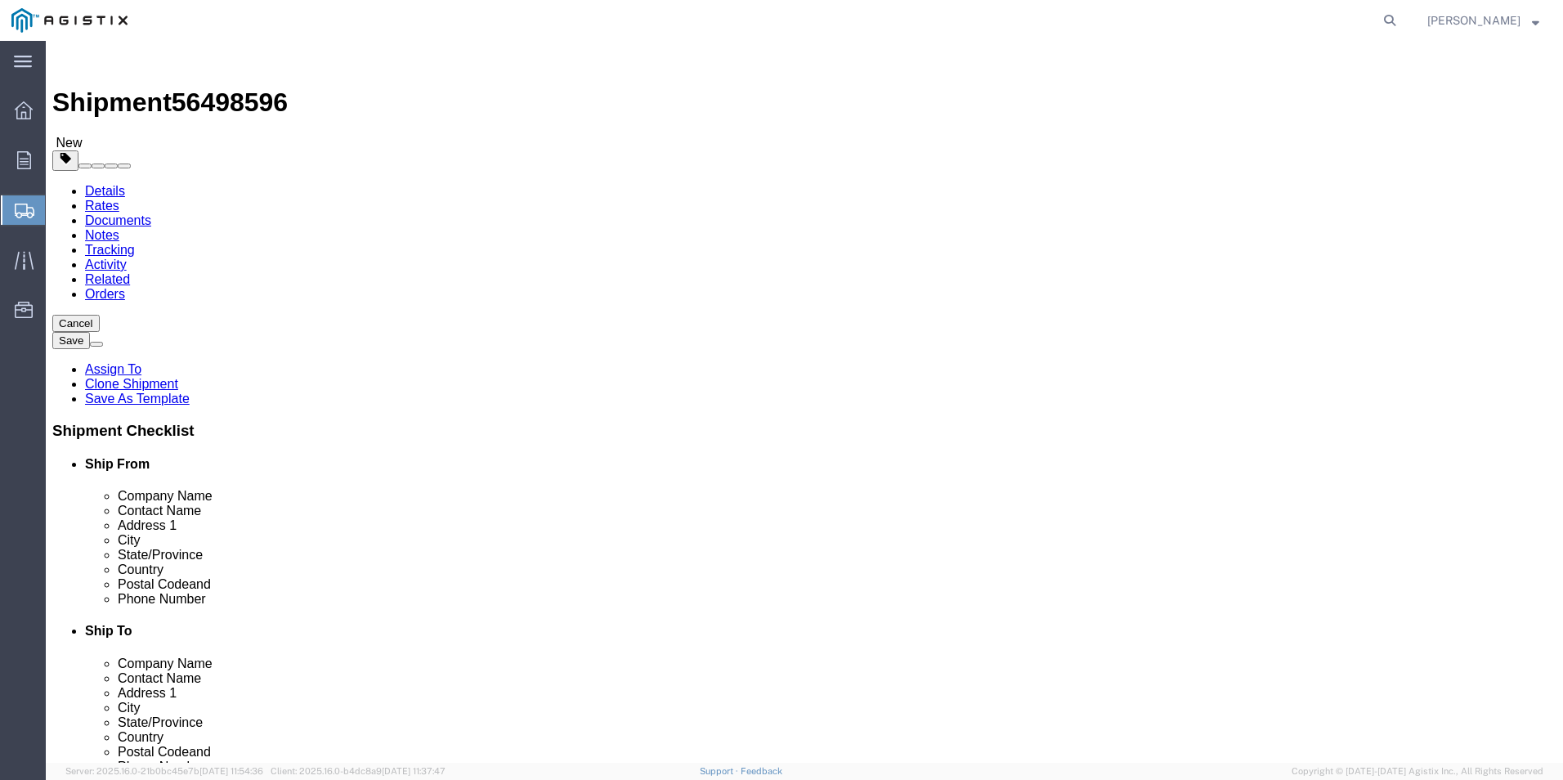
drag, startPoint x: 31, startPoint y: 208, endPoint x: 43, endPoint y: 206, distance: 11.7
click at [31, 208] on icon at bounding box center [25, 211] width 20 height 15
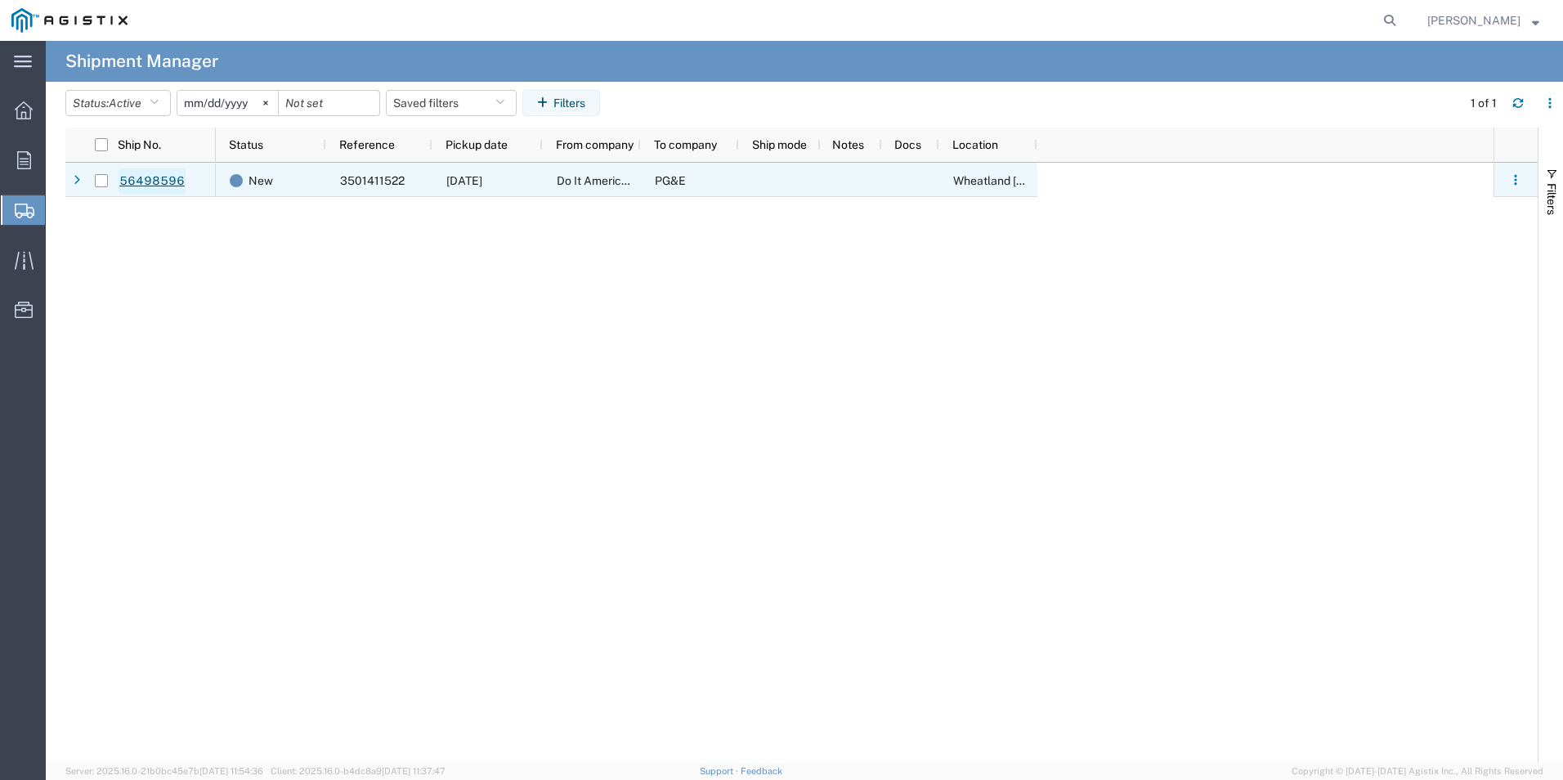
click at [156, 181] on link "56498596" at bounding box center [152, 181] width 67 height 26
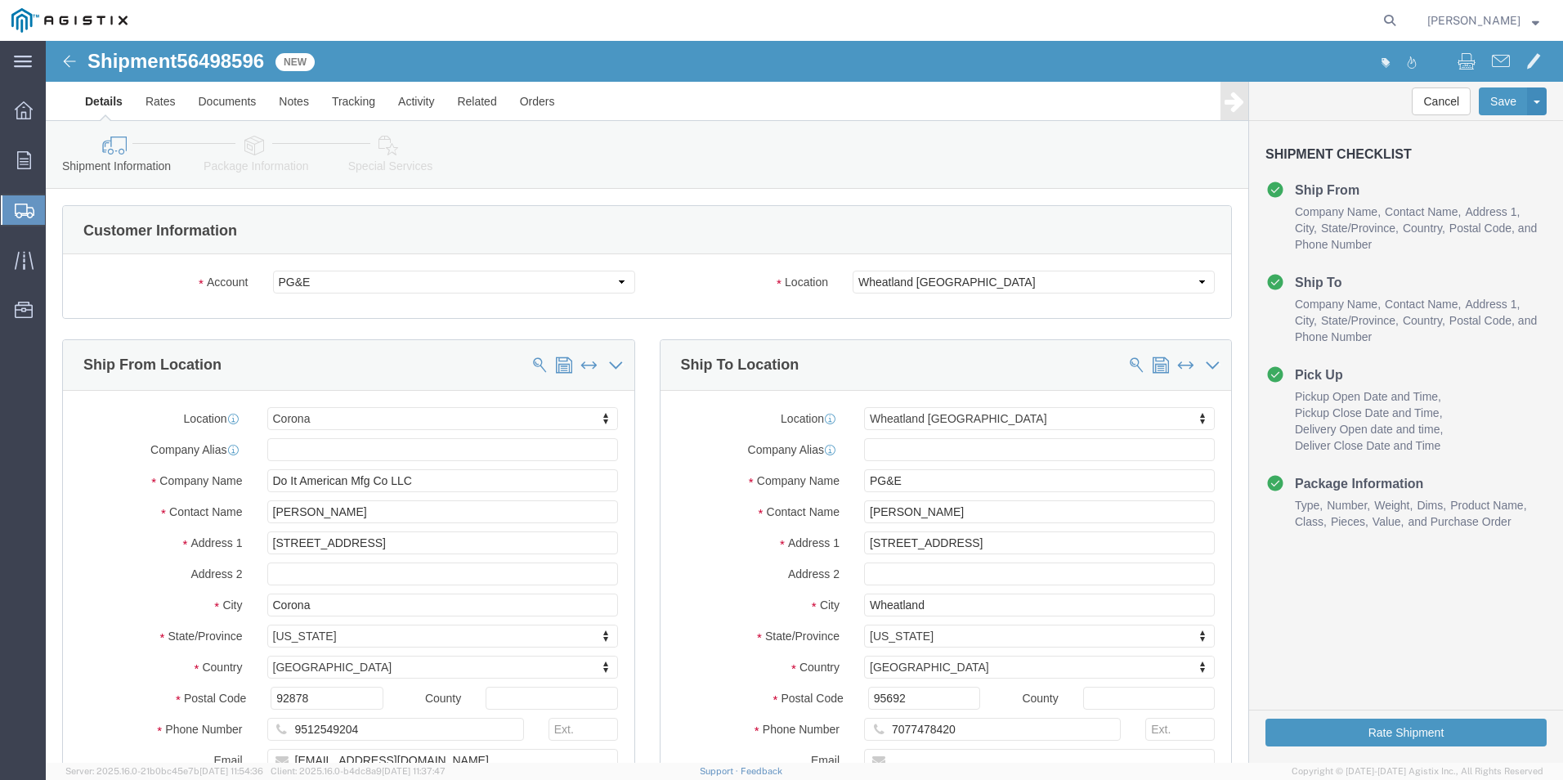
select select "19996"
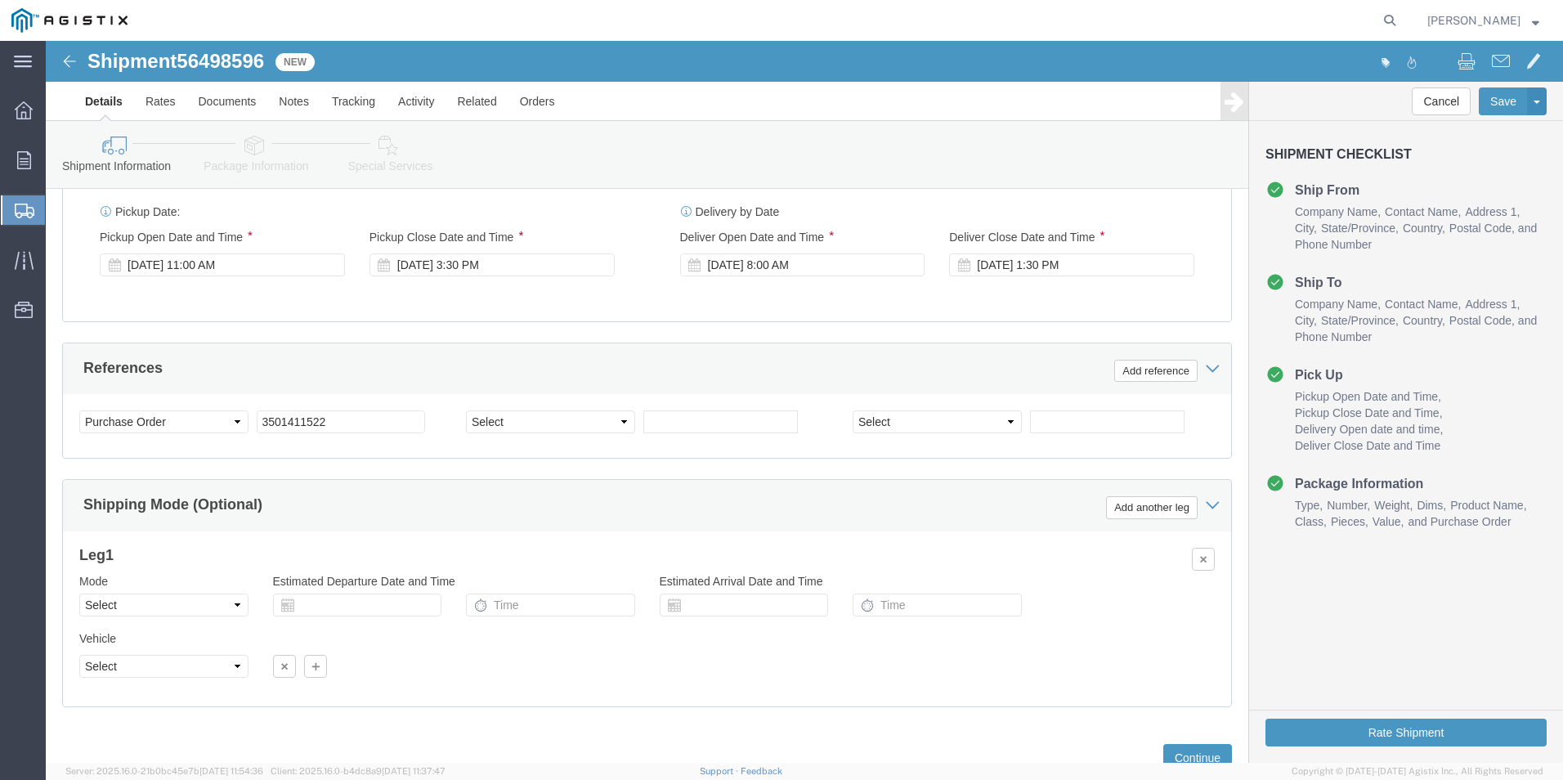
scroll to position [1077, 0]
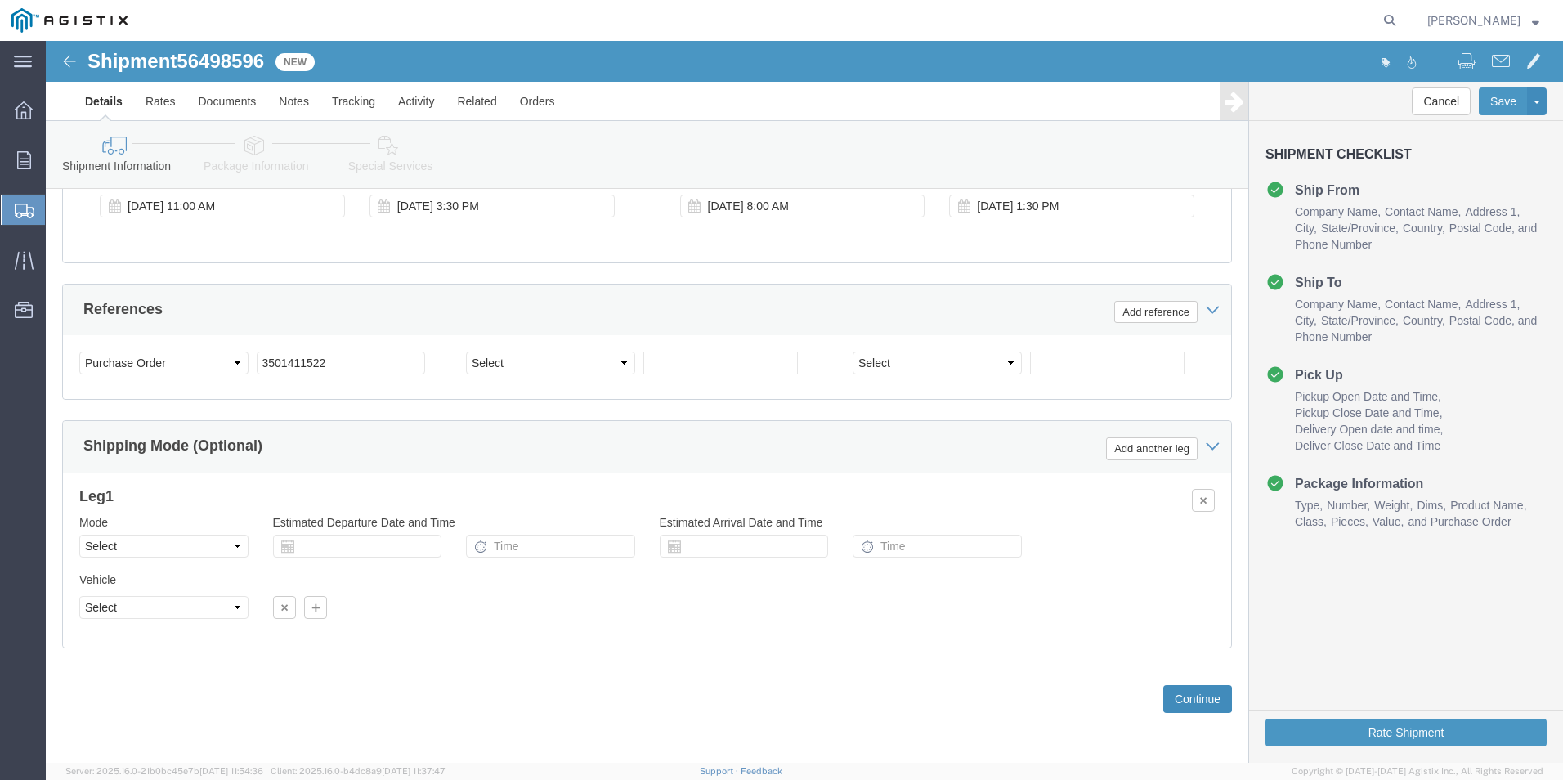
click button "Continue"
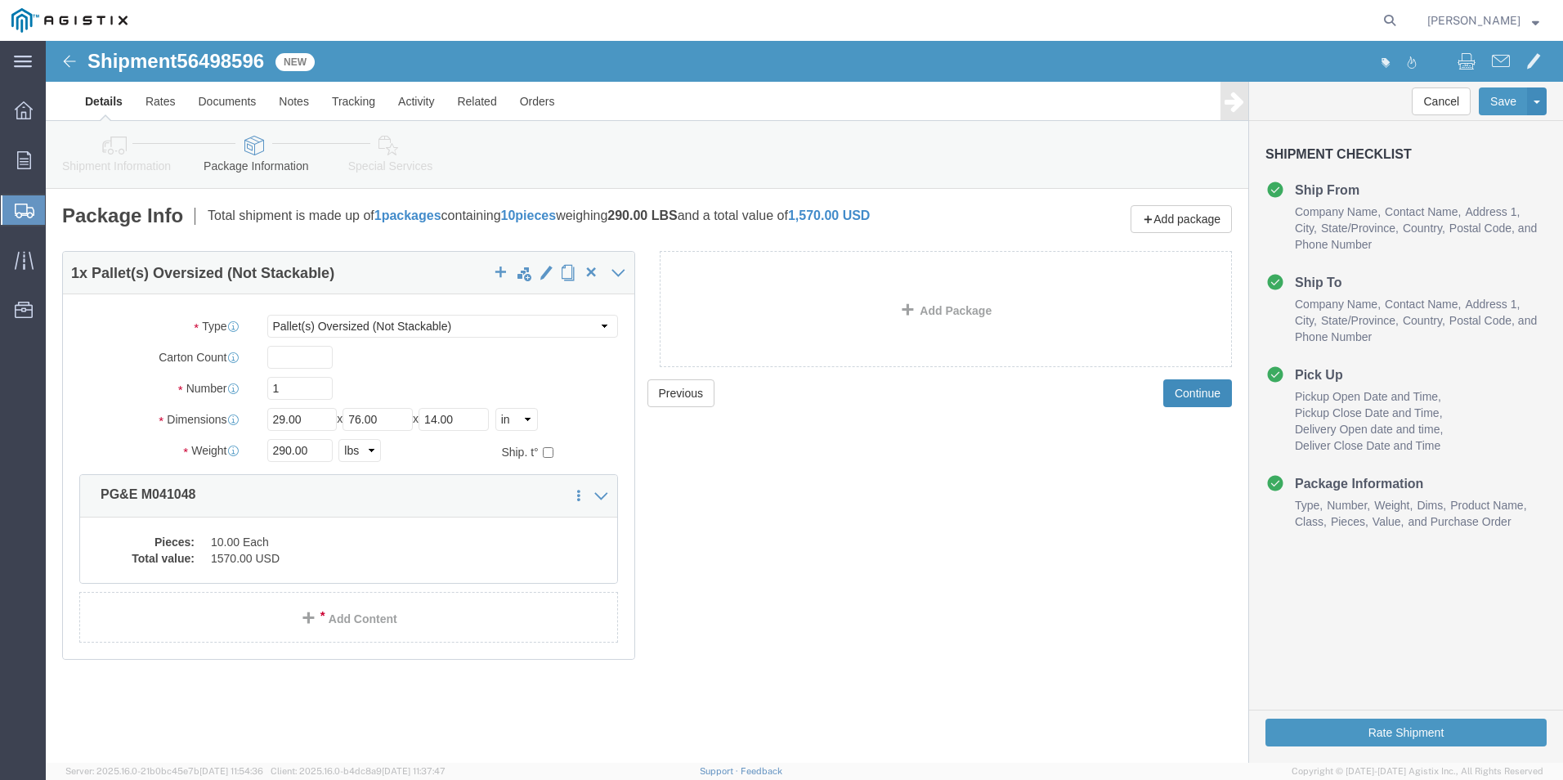
click button "Continue"
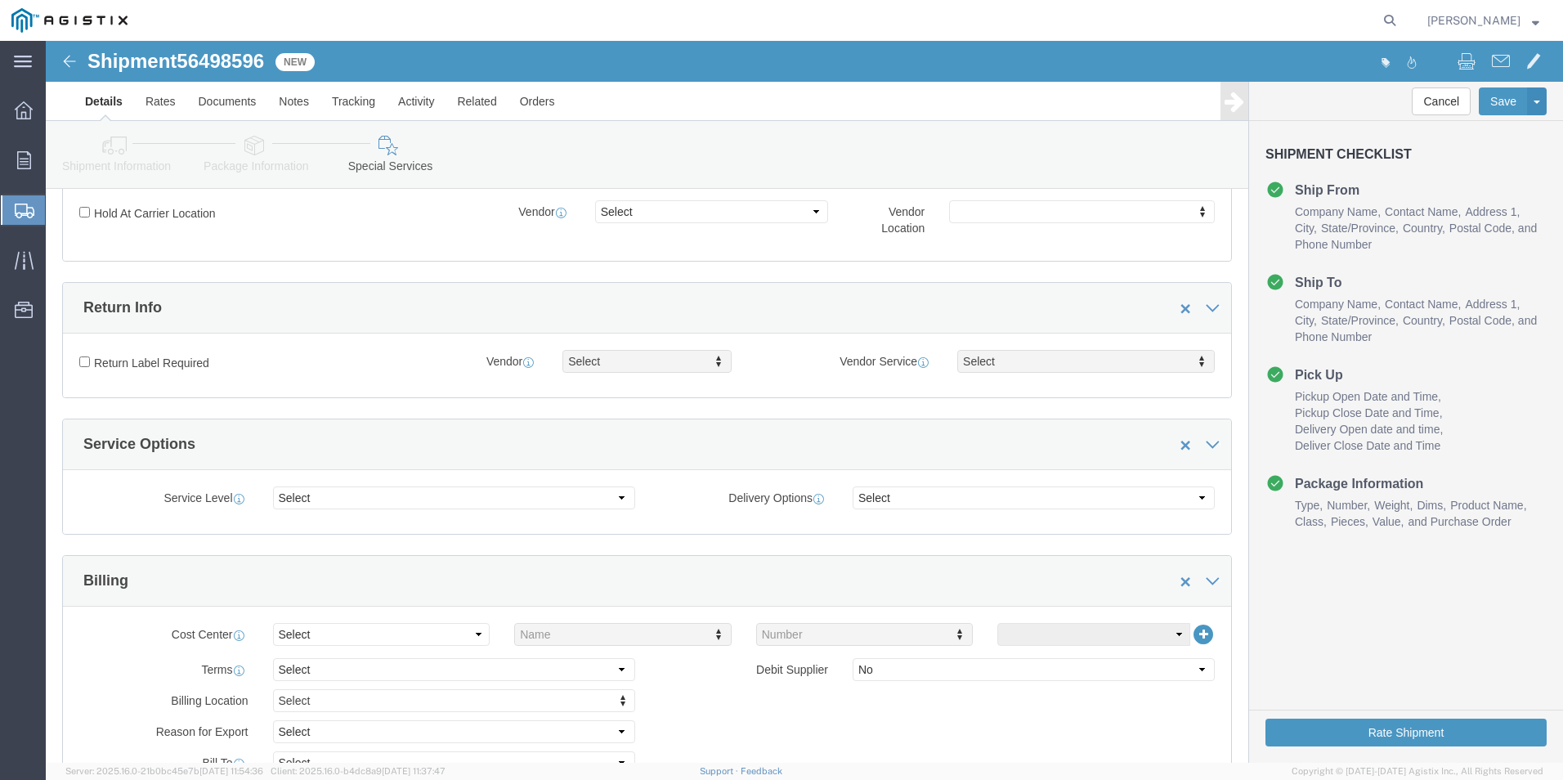
scroll to position [245, 0]
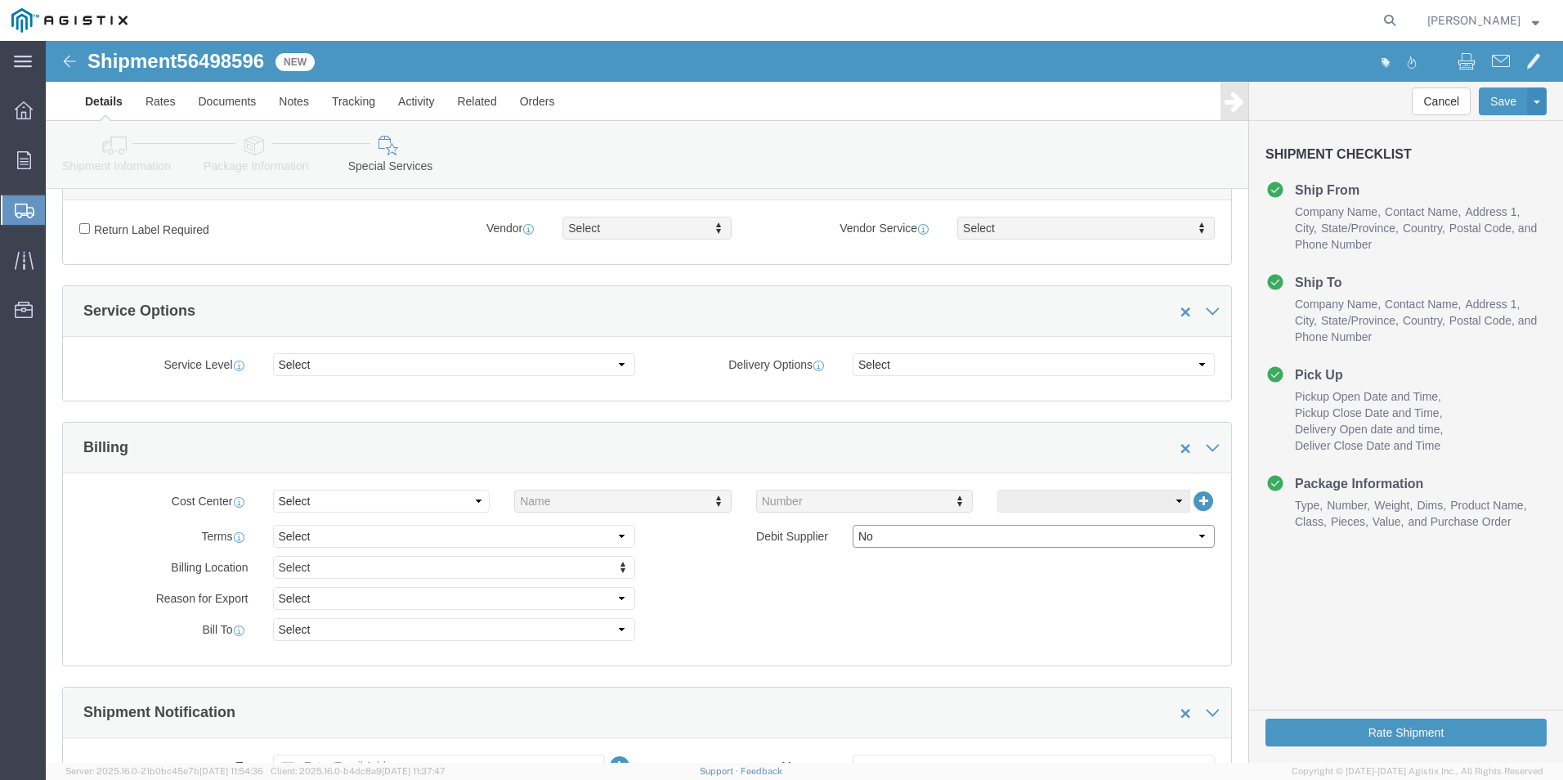
click select "Select Yes No"
select select "true"
click select "Select Yes No"
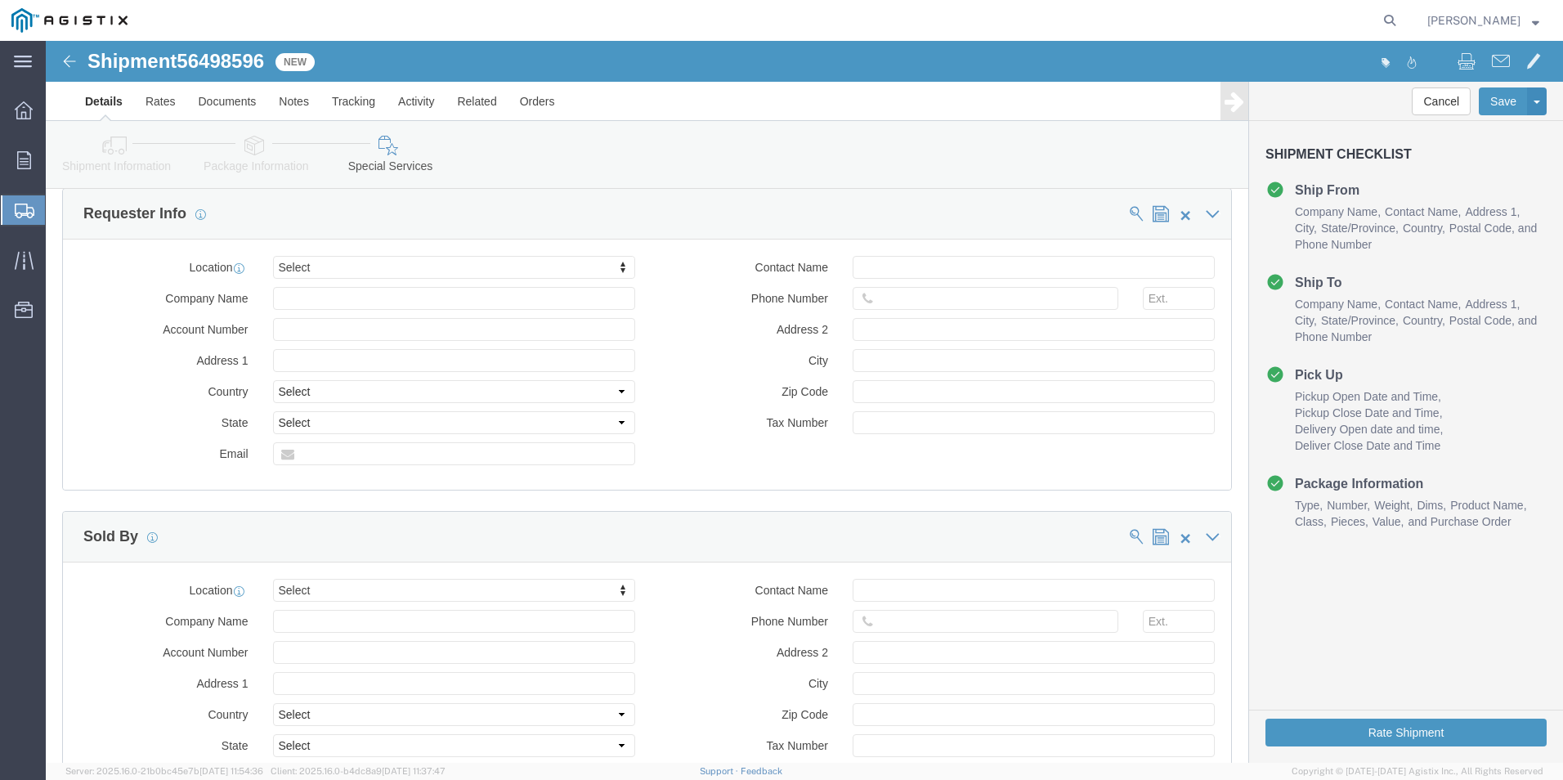
scroll to position [1252, 0]
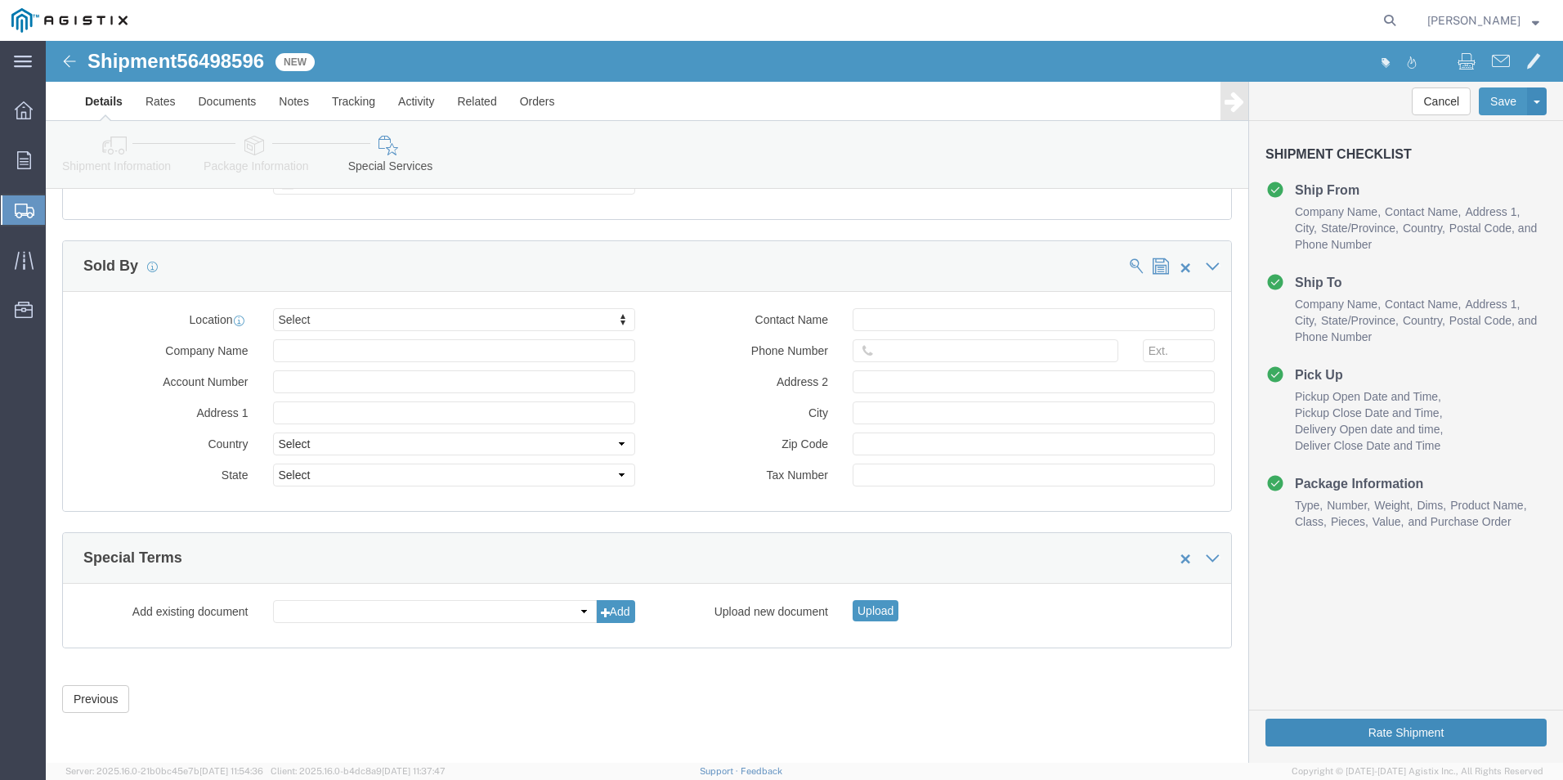
click button "Rate Shipment"
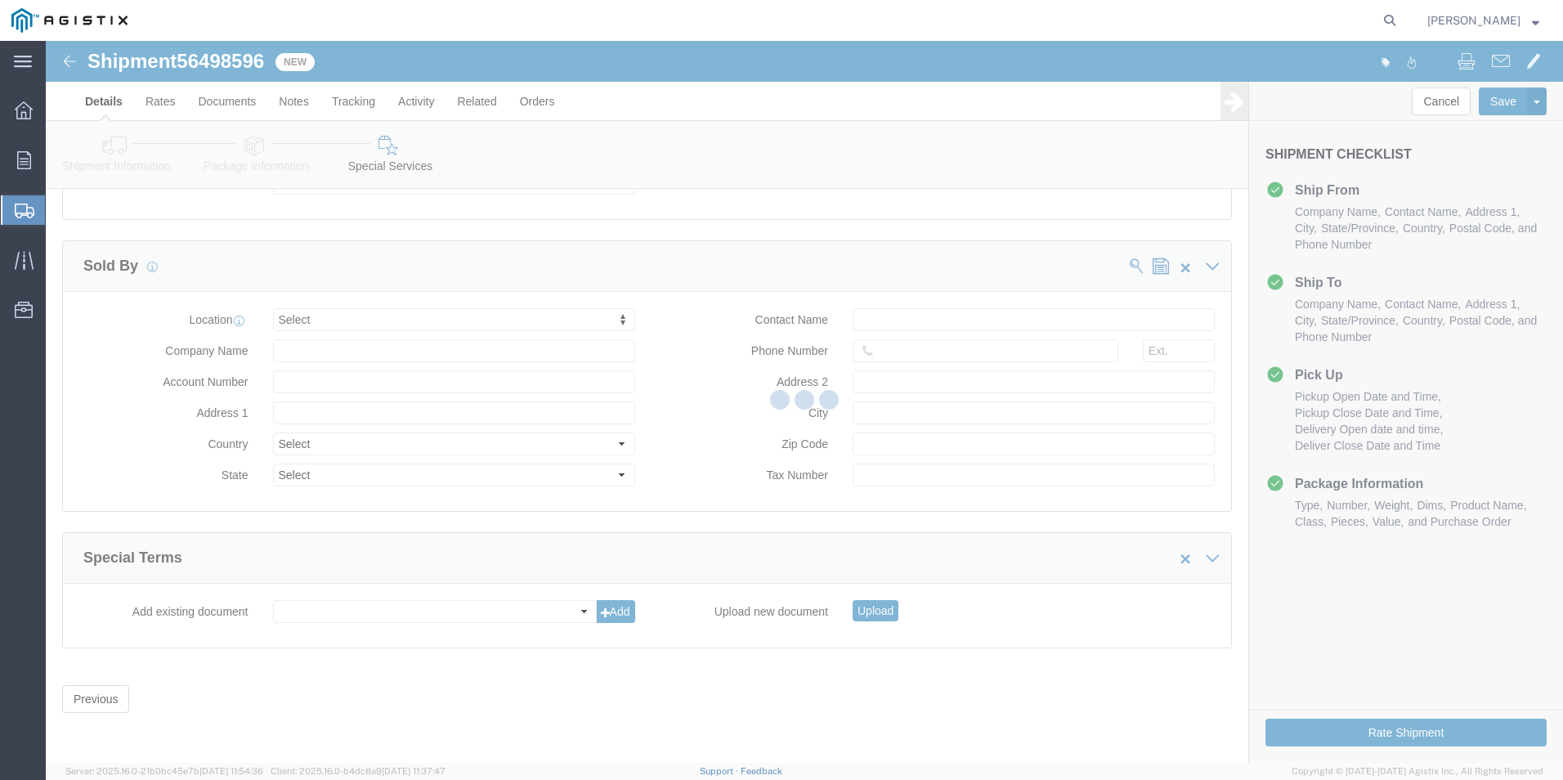
scroll to position [0, 0]
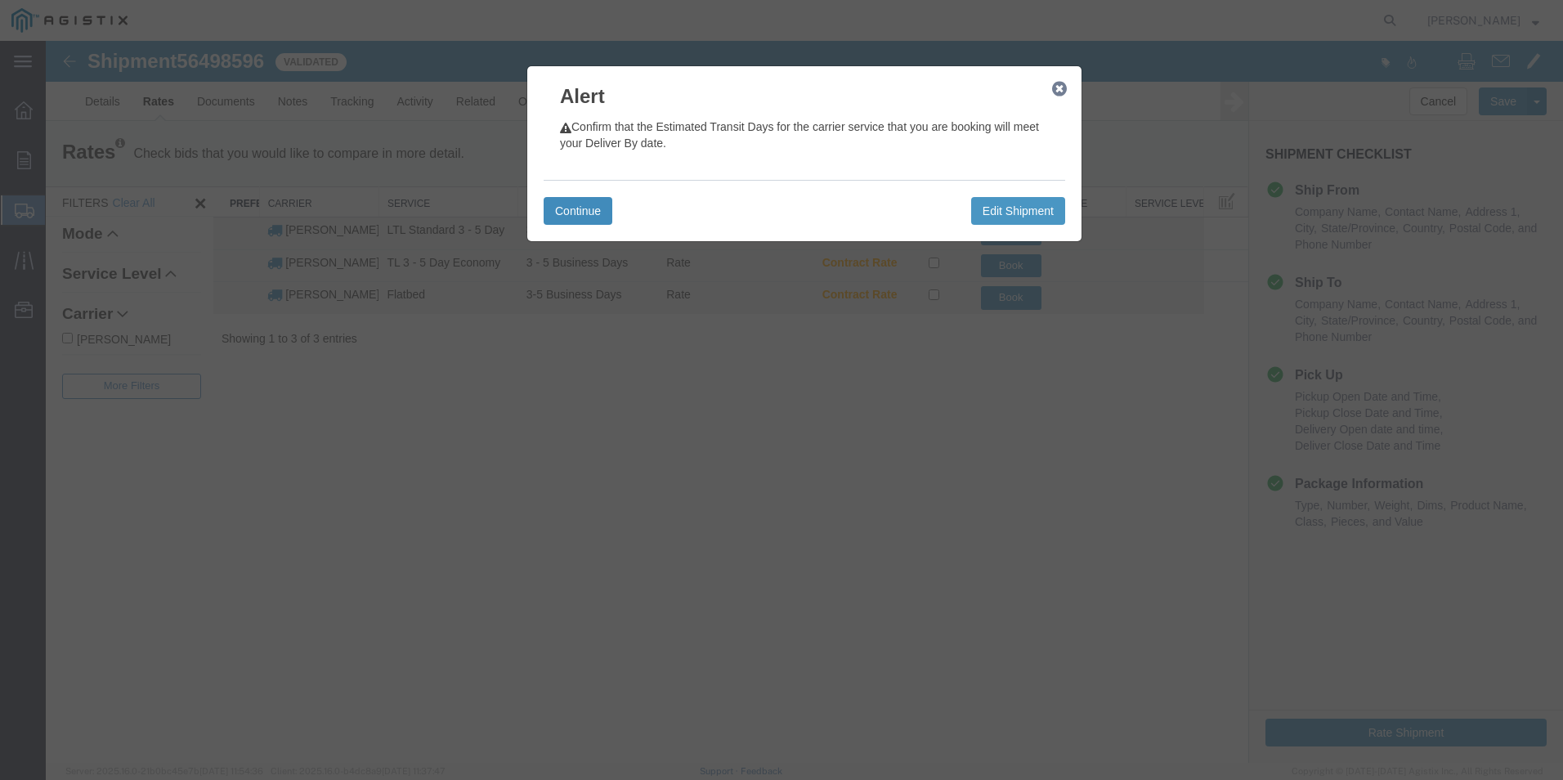
click at [562, 207] on button "Continue" at bounding box center [578, 211] width 69 height 28
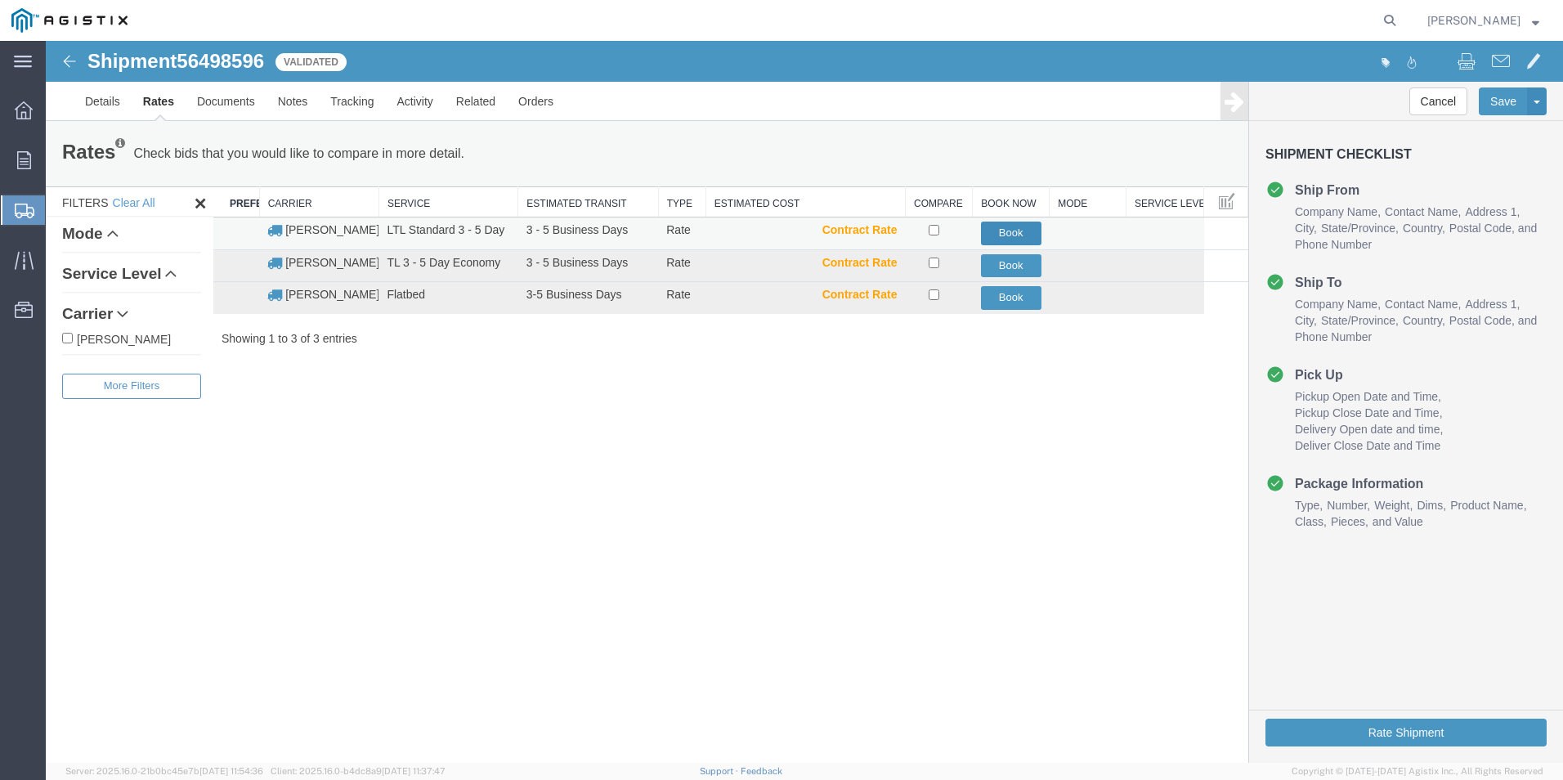
click at [988, 233] on button "Book" at bounding box center [1011, 234] width 60 height 24
